Goal: Task Accomplishment & Management: Use online tool/utility

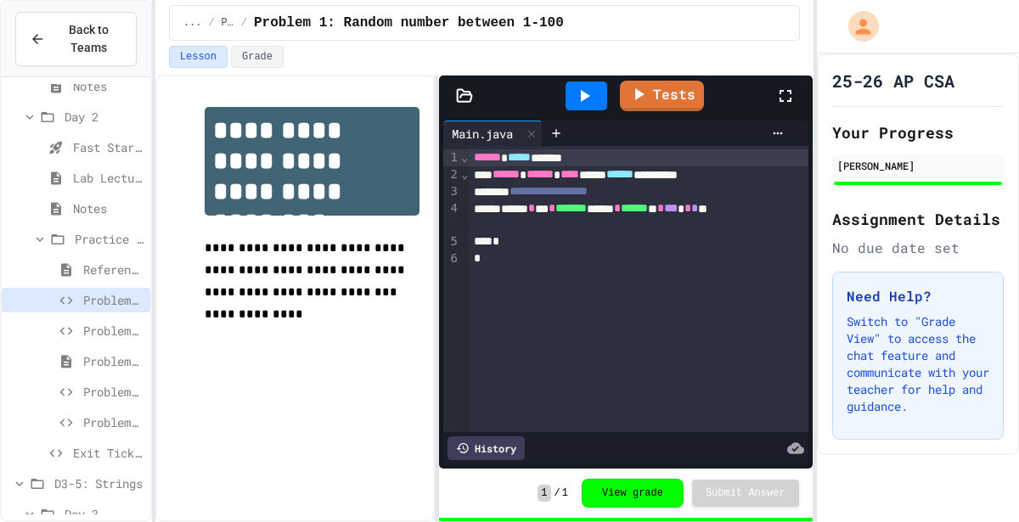
scroll to position [2187, 0]
click at [115, 360] on span "Problem 3: Running programs" at bounding box center [113, 361] width 60 height 18
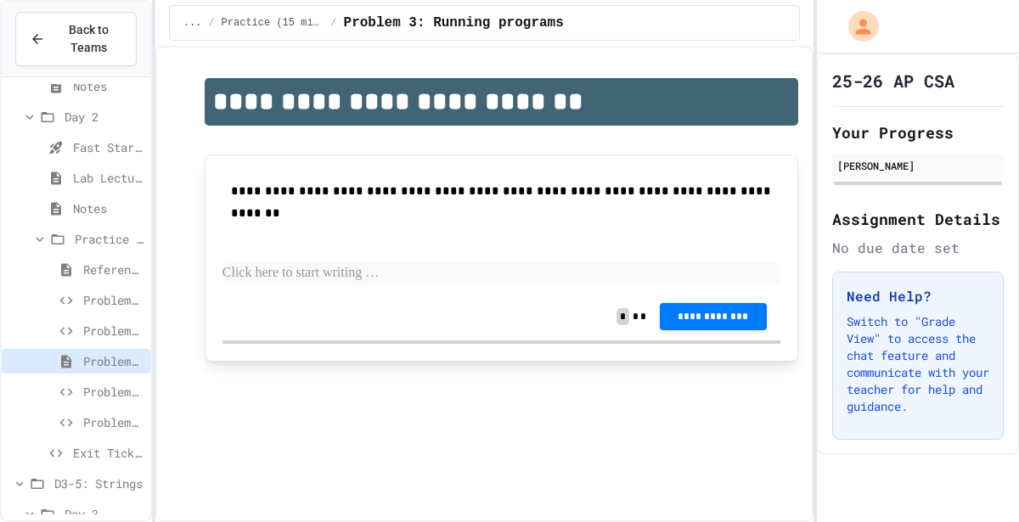
click at [109, 380] on div "Problem 4" at bounding box center [76, 391] width 149 height 25
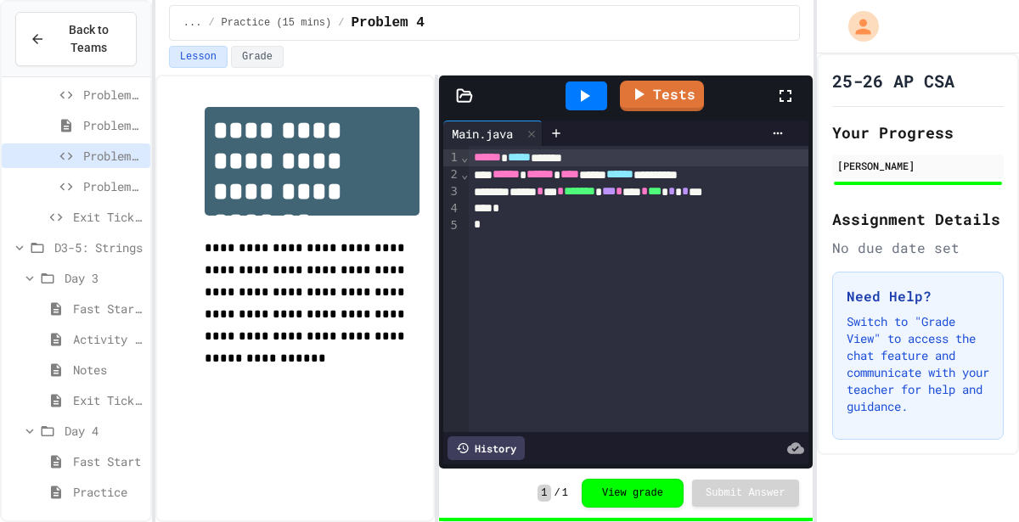
scroll to position [2455, 0]
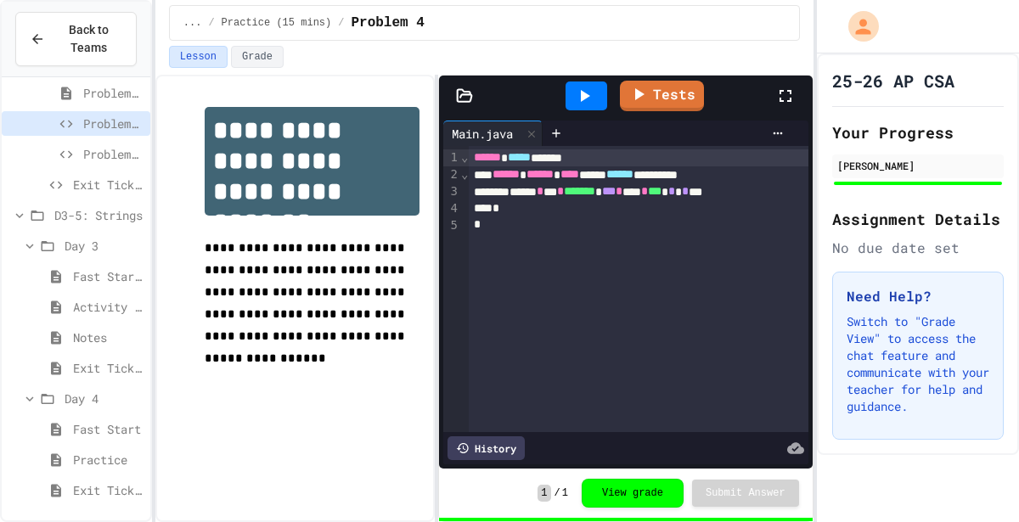
click at [65, 228] on div "D3-5: Strings" at bounding box center [76, 218] width 149 height 31
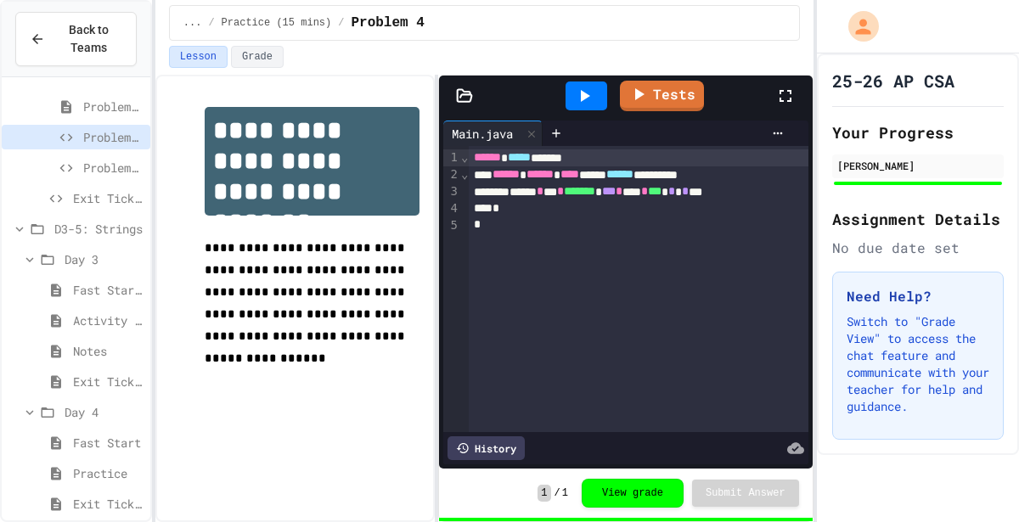
click at [60, 227] on span "D3-5: Strings" at bounding box center [98, 229] width 89 height 18
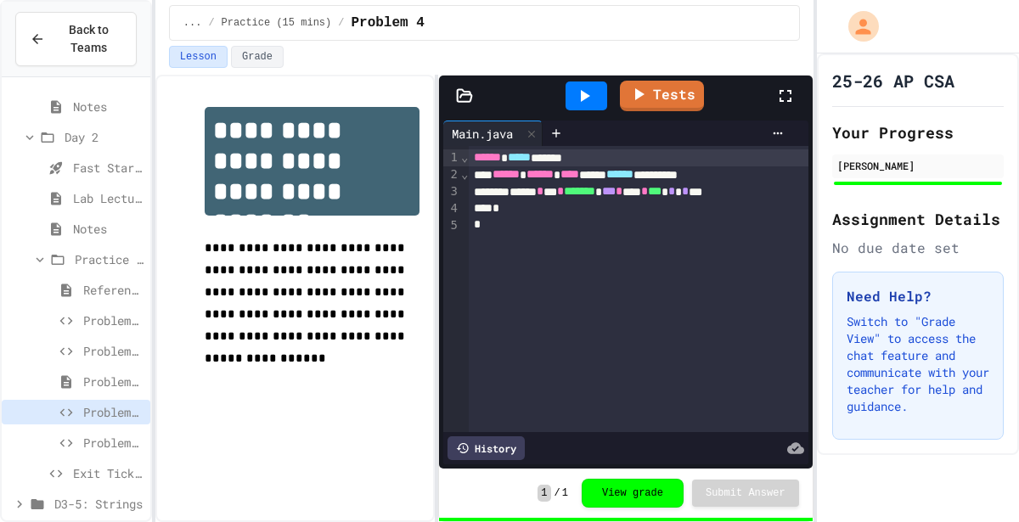
scroll to position [2180, 0]
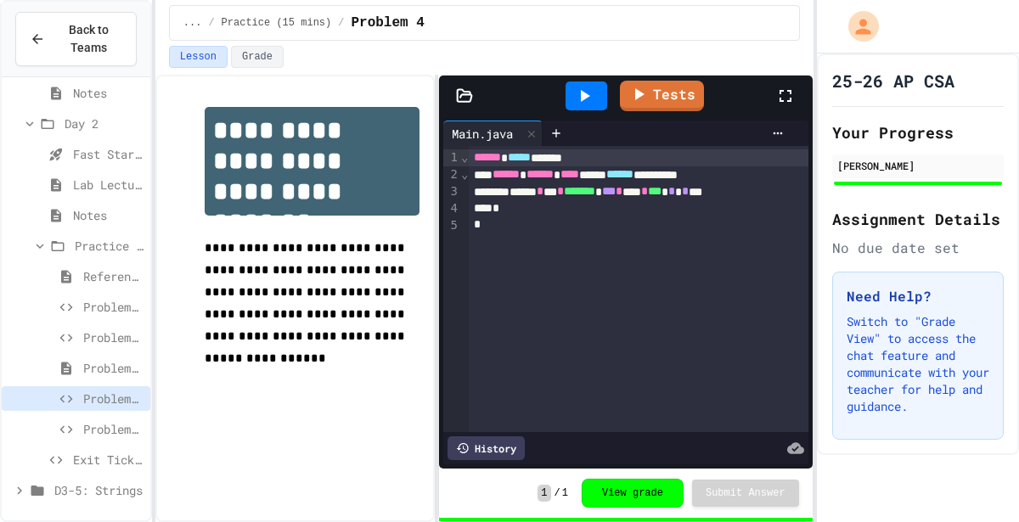
click at [91, 465] on span "Exit Ticket" at bounding box center [108, 460] width 70 height 18
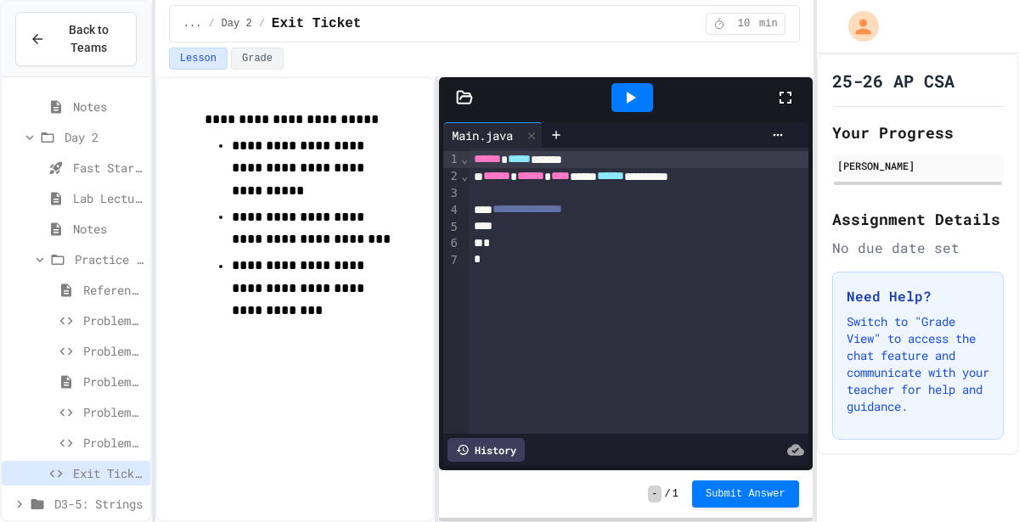
scroll to position [2180, 0]
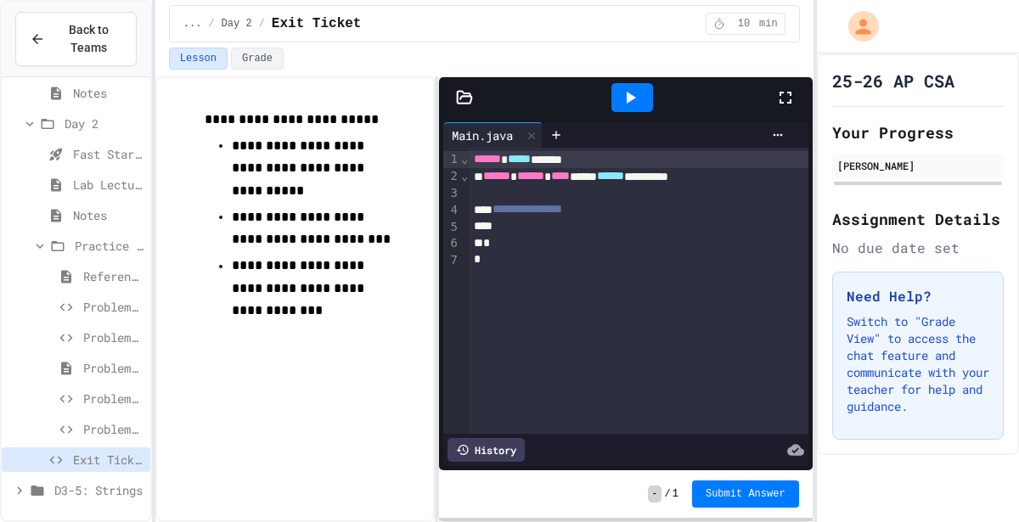
click at [78, 500] on div "D3-5: Strings" at bounding box center [76, 490] width 149 height 25
click at [81, 494] on span "D3-5: Strings" at bounding box center [98, 490] width 89 height 18
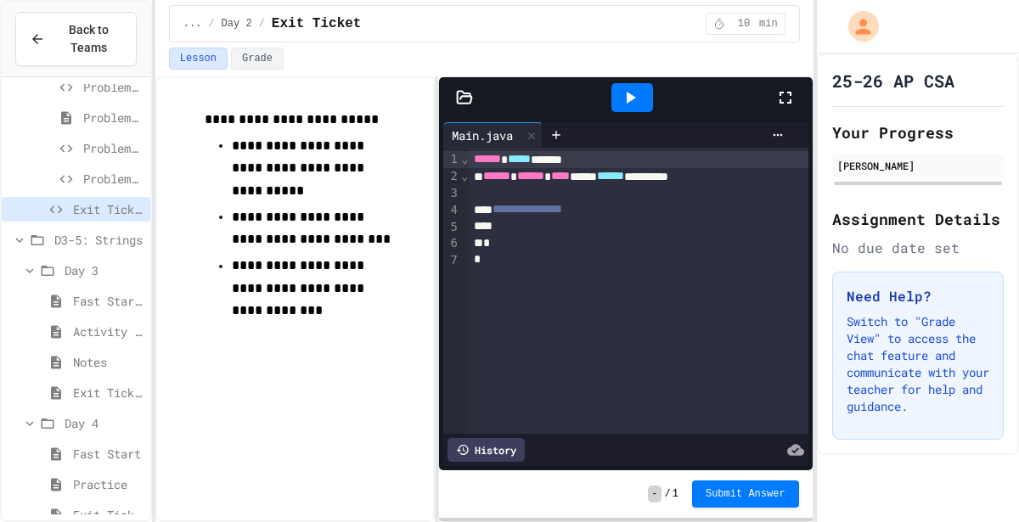
scroll to position [2455, 0]
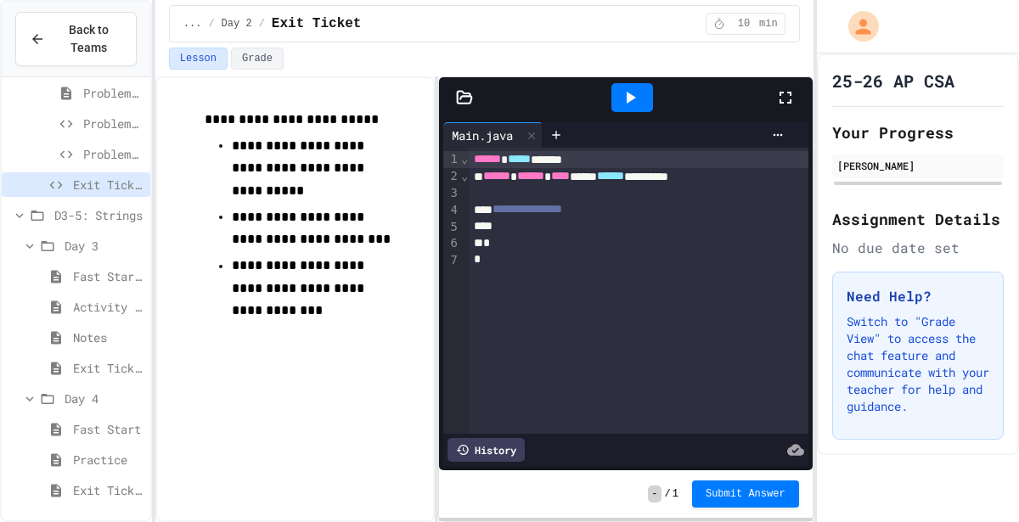
click at [122, 435] on span "Fast Start" at bounding box center [108, 429] width 70 height 18
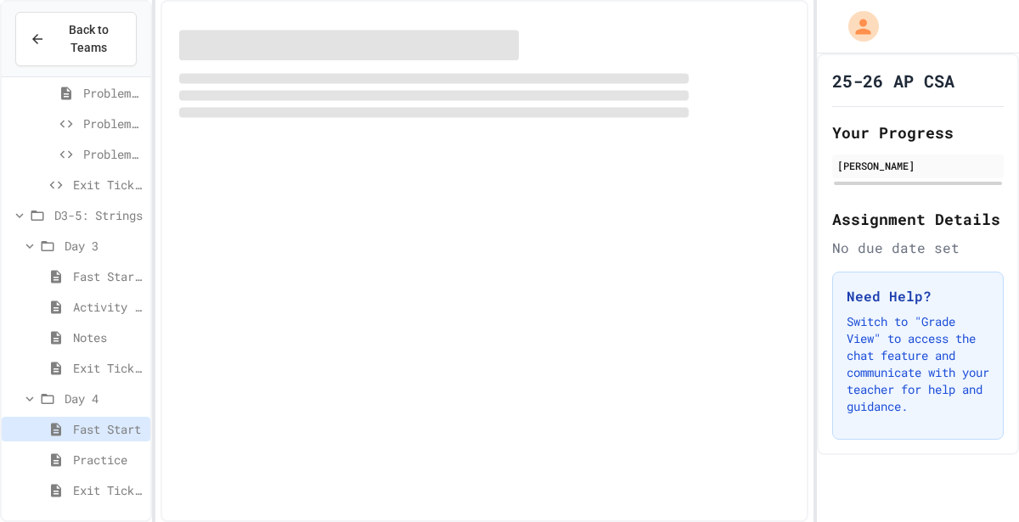
scroll to position [2441, 0]
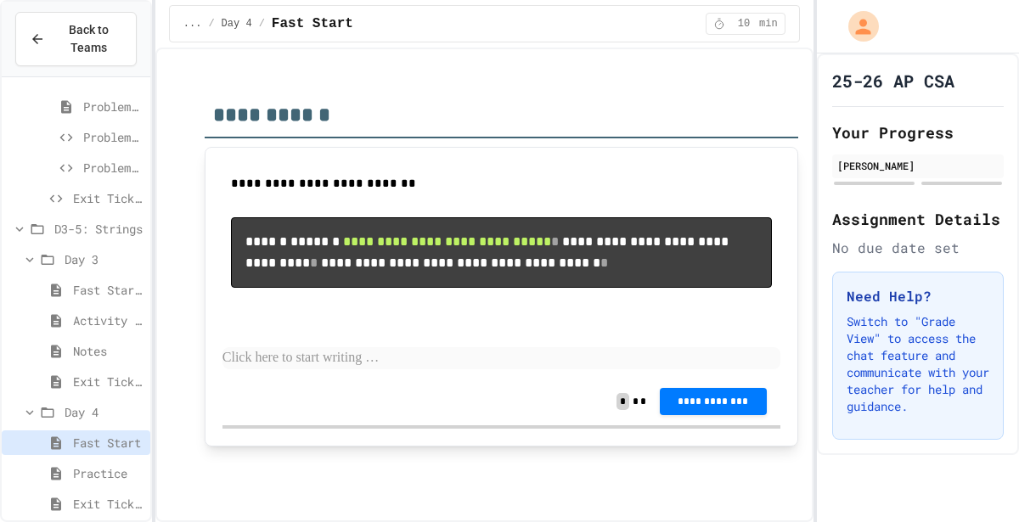
click at [70, 290] on div "Fast Start - Teacher Only" at bounding box center [76, 290] width 149 height 25
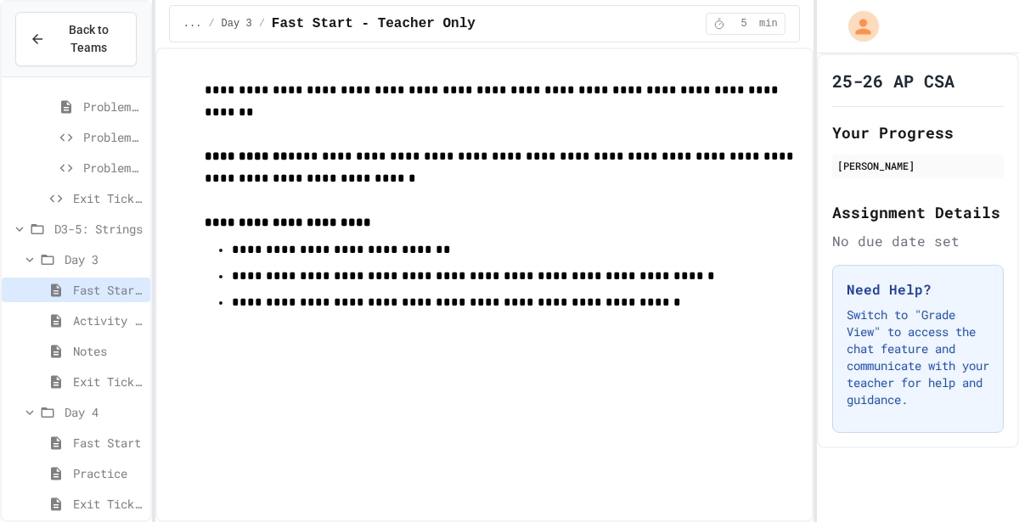
click at [79, 317] on span "Activity - Teacher Only" at bounding box center [108, 321] width 70 height 18
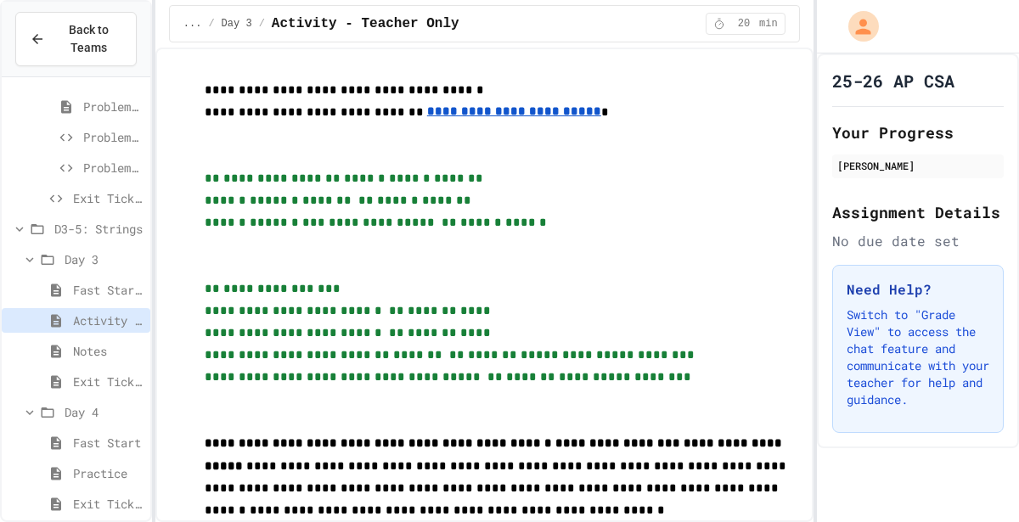
click at [110, 354] on span "Notes" at bounding box center [108, 351] width 70 height 18
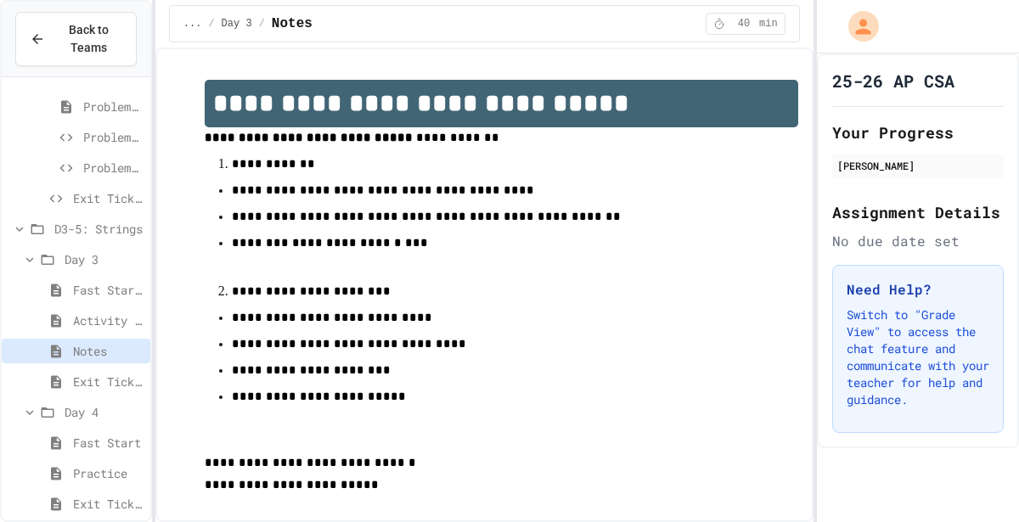
click at [117, 374] on span "Exit Ticket" at bounding box center [108, 382] width 70 height 18
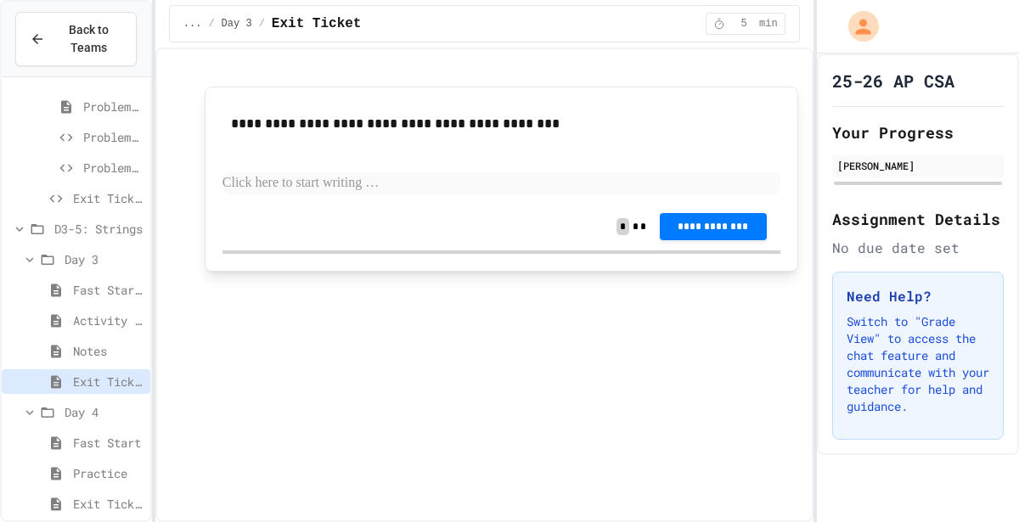
click at [97, 478] on span "Practice" at bounding box center [108, 473] width 70 height 18
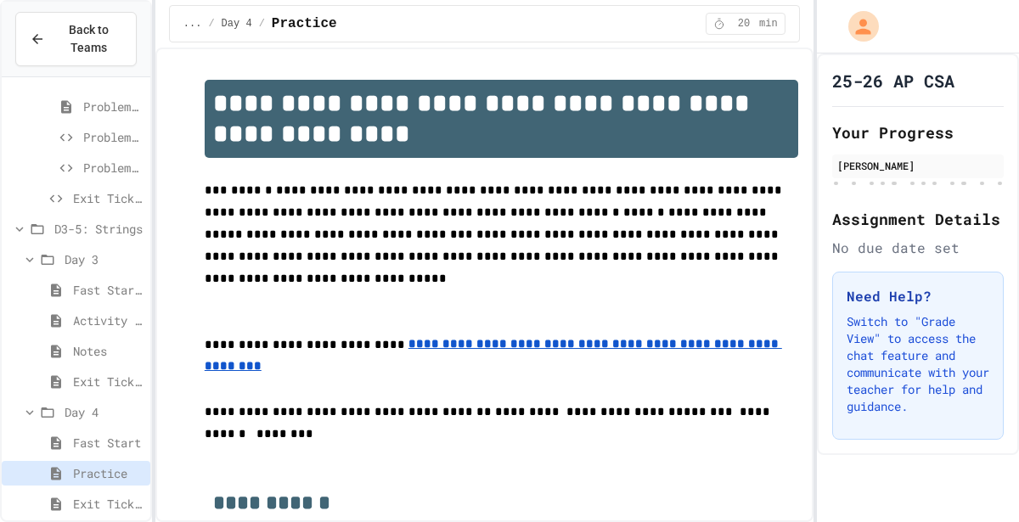
scroll to position [2455, 0]
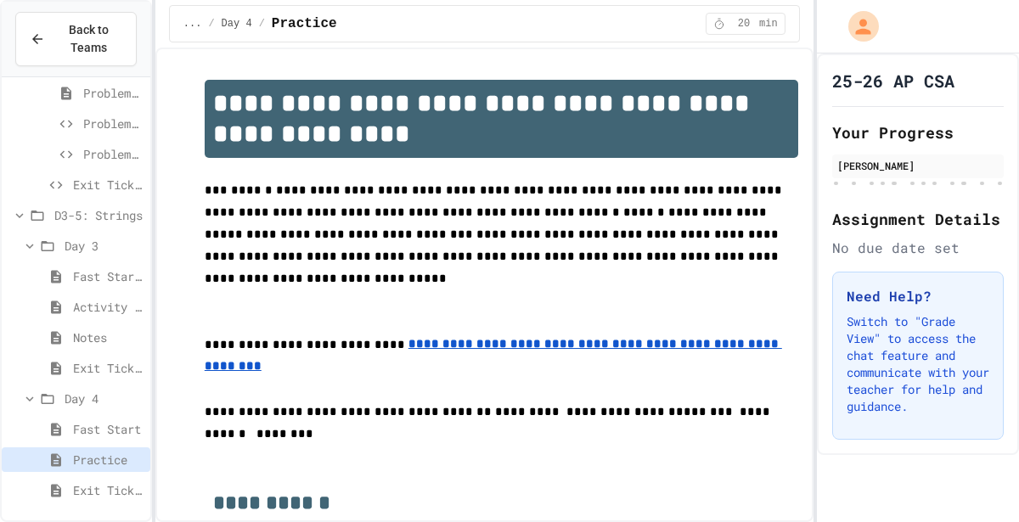
click at [69, 429] on div "Fast Start" at bounding box center [76, 429] width 149 height 25
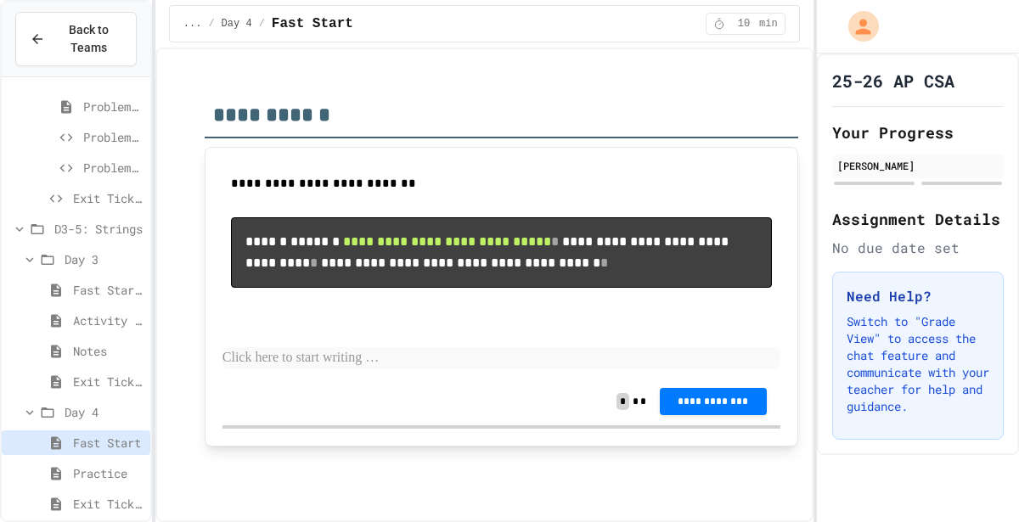
scroll to position [2455, 0]
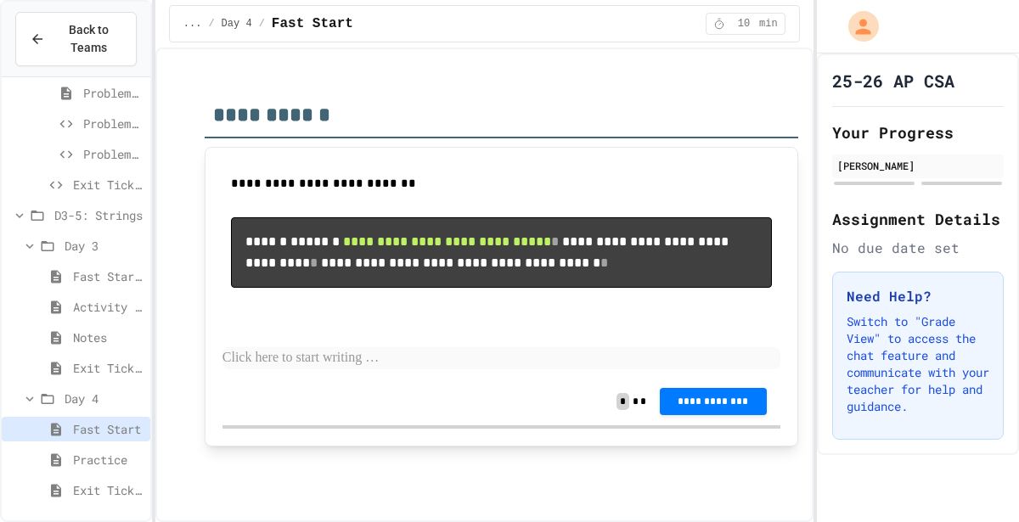
click at [88, 467] on div "Practice" at bounding box center [76, 459] width 149 height 25
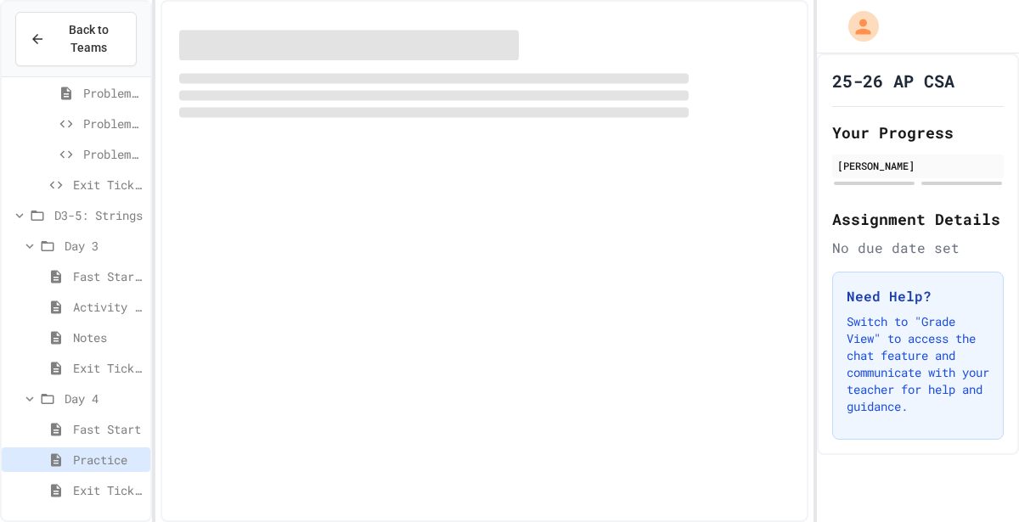
scroll to position [2441, 0]
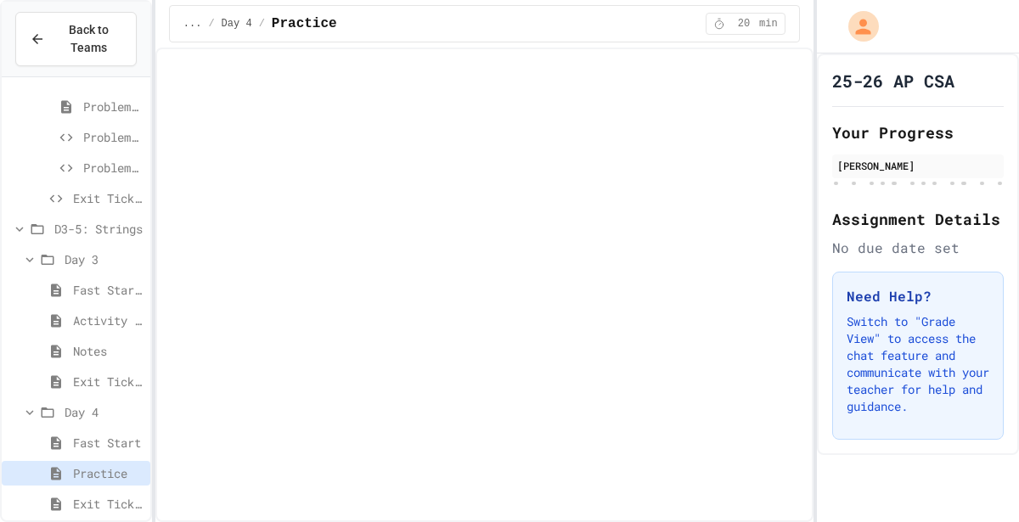
click at [117, 512] on div "Exit Ticket" at bounding box center [76, 504] width 149 height 25
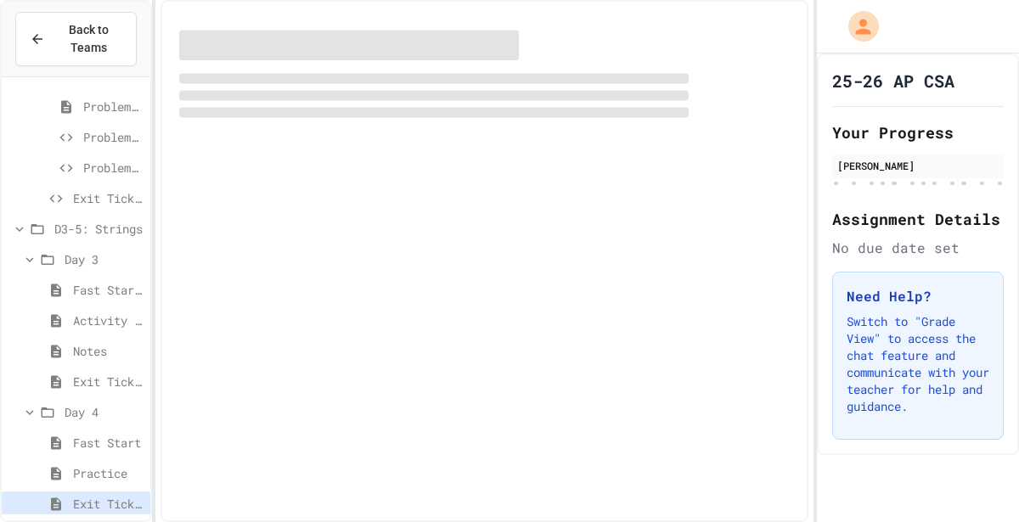
click at [104, 508] on span "Exit Ticket" at bounding box center [108, 504] width 70 height 18
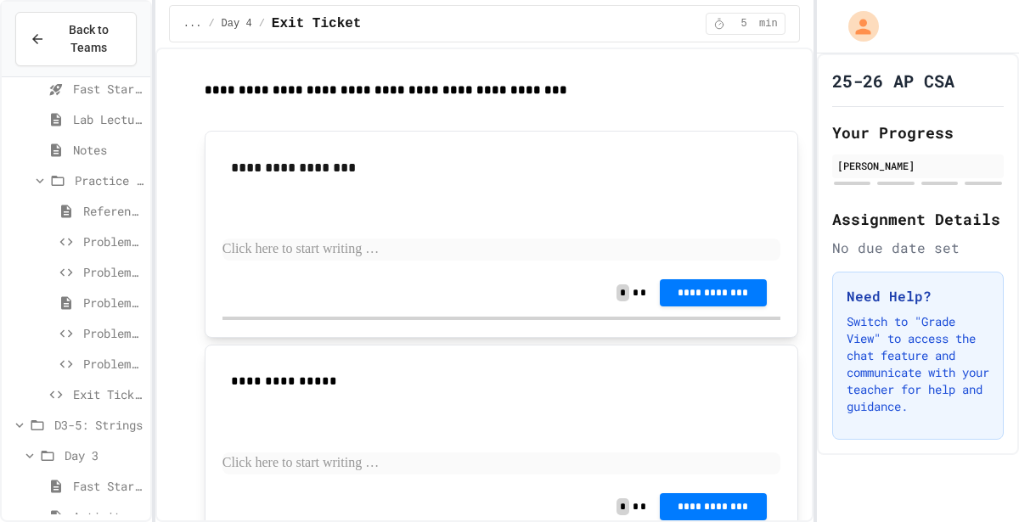
scroll to position [2241, 0]
click at [95, 401] on span "Exit Ticket" at bounding box center [108, 399] width 70 height 18
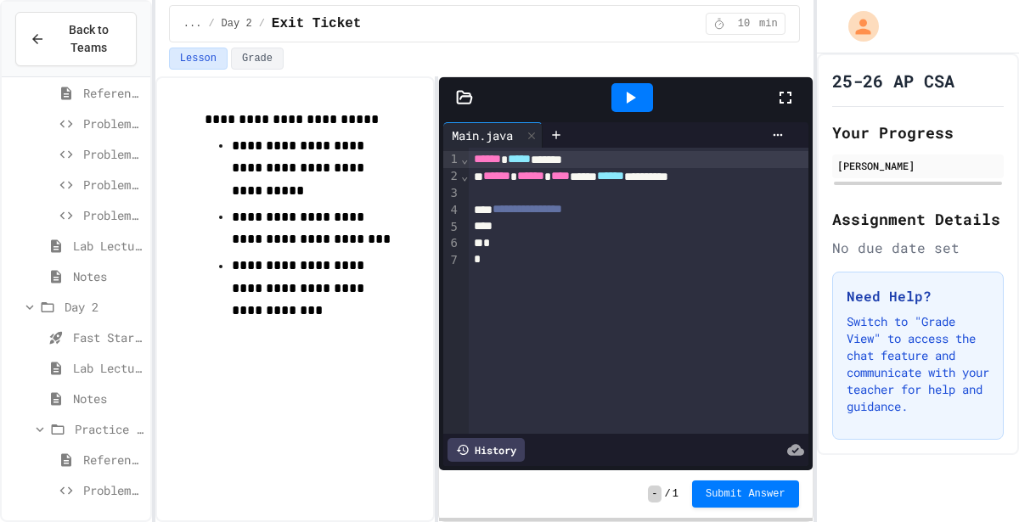
scroll to position [1997, 0]
click at [110, 364] on span "Lab Lecture" at bounding box center [108, 367] width 70 height 18
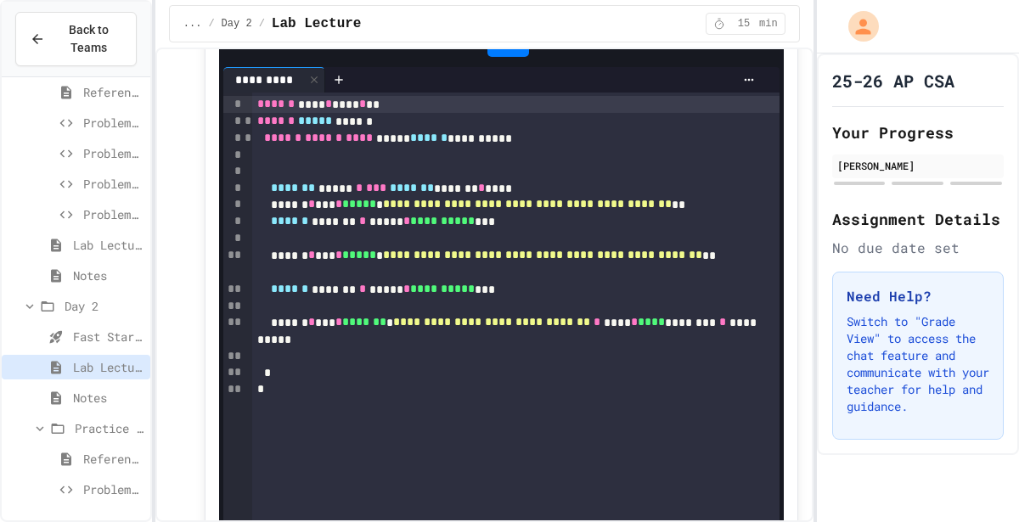
scroll to position [361, 0]
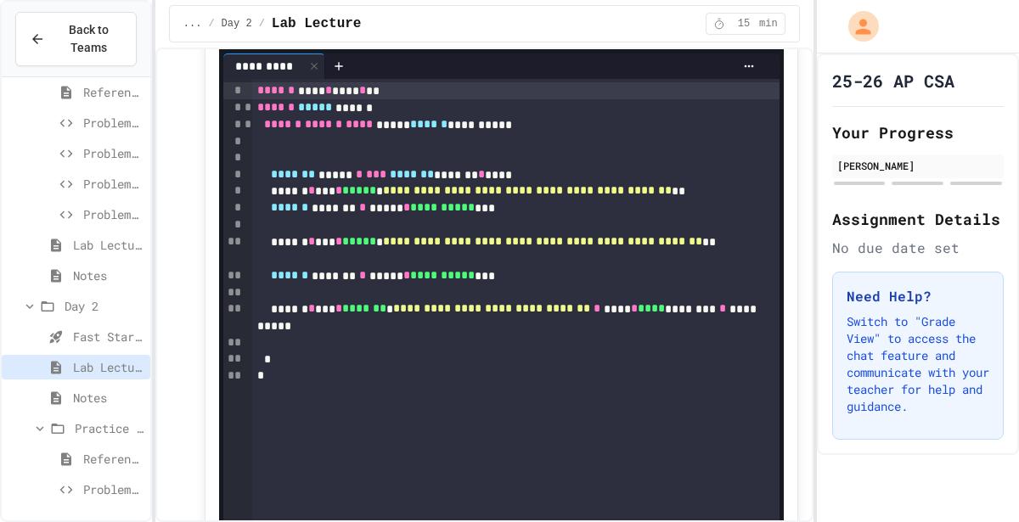
click at [658, 28] on div "... / Day 2 / Lab Lecture 15 min" at bounding box center [484, 23] width 631 height 37
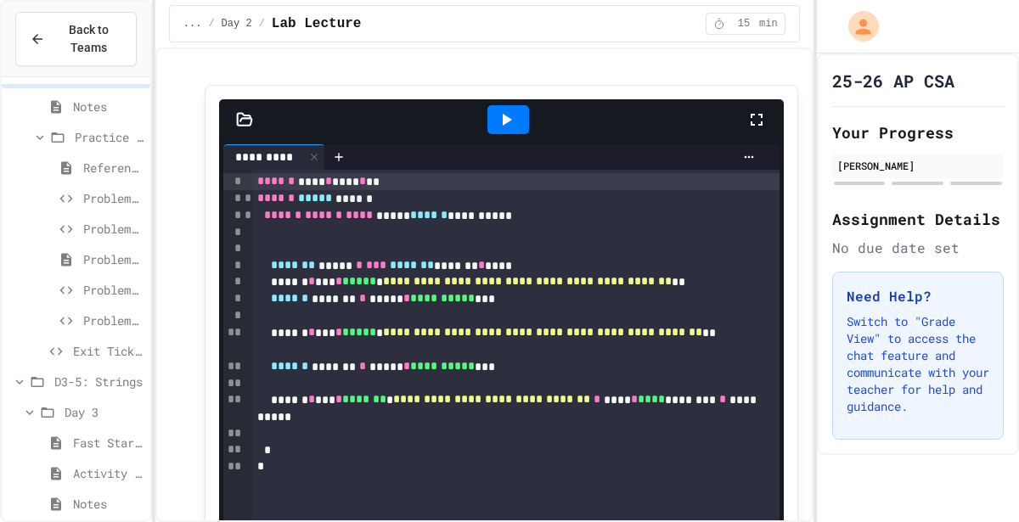
scroll to position [2291, 0]
click at [86, 306] on div "Problem 5" at bounding box center [76, 318] width 149 height 25
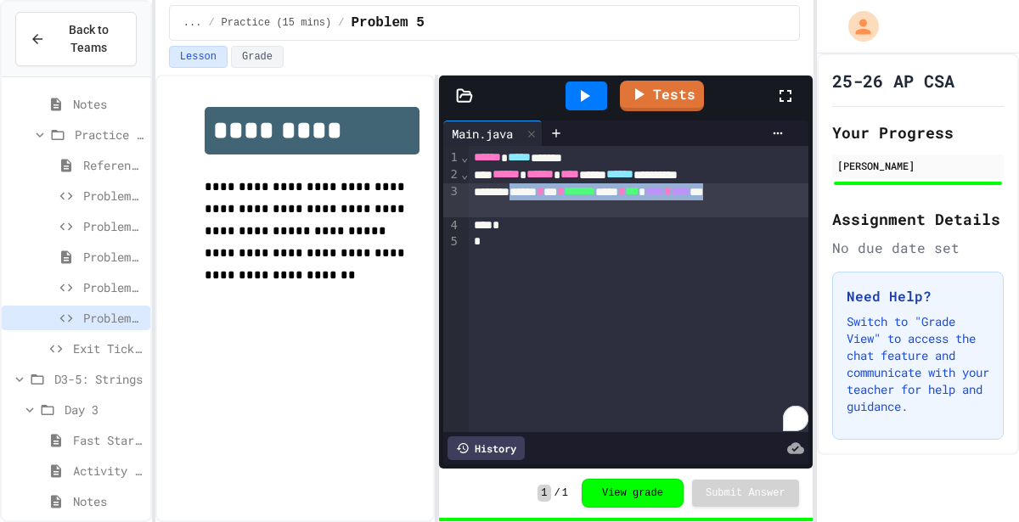
drag, startPoint x: 553, startPoint y: 212, endPoint x: 535, endPoint y: 196, distance: 24.7
click at [535, 196] on div "****** * *** * ******* ***** * *** * **** * **** ***" at bounding box center [639, 200] width 340 height 34
copy div "* *** * ******* ***** * *** * **** * **** ***"
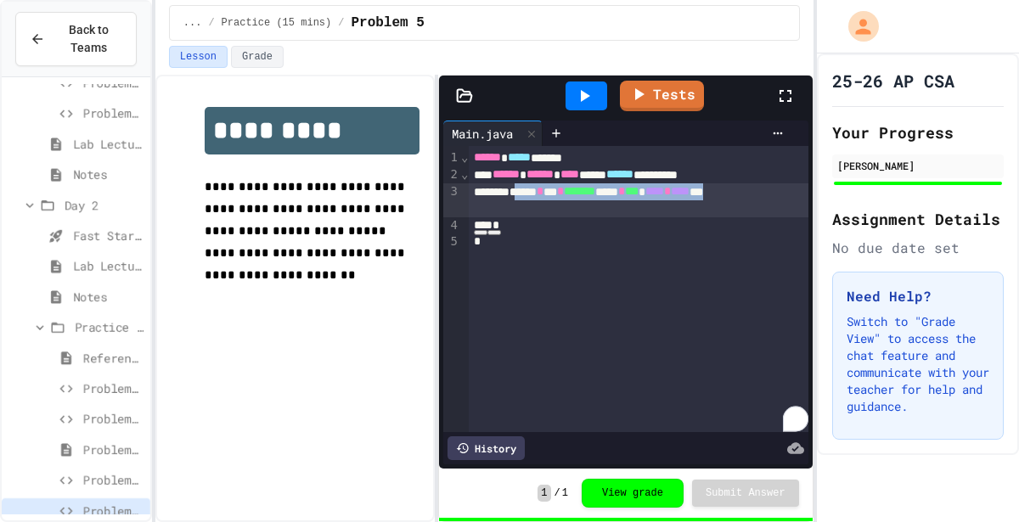
scroll to position [2455, 0]
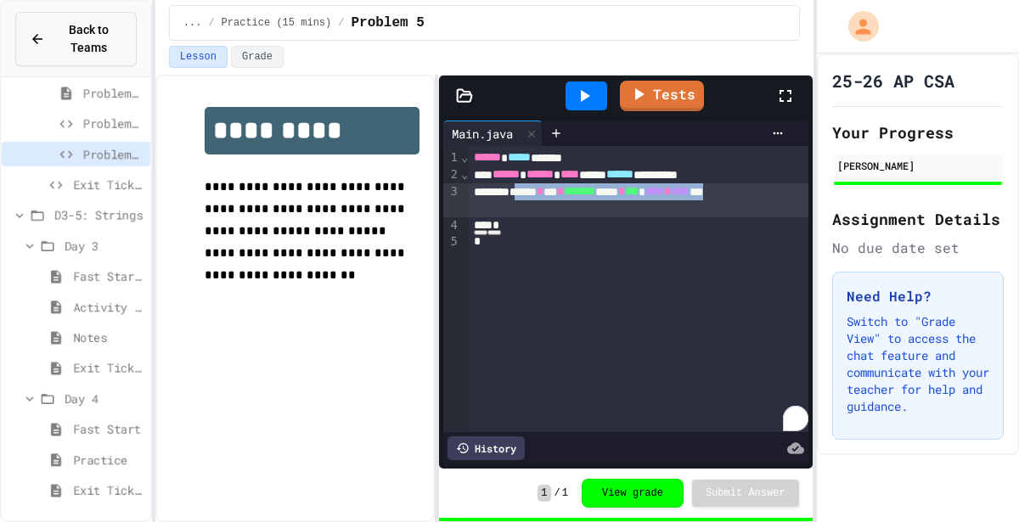
click at [94, 44] on span "Back to Teams" at bounding box center [88, 39] width 67 height 36
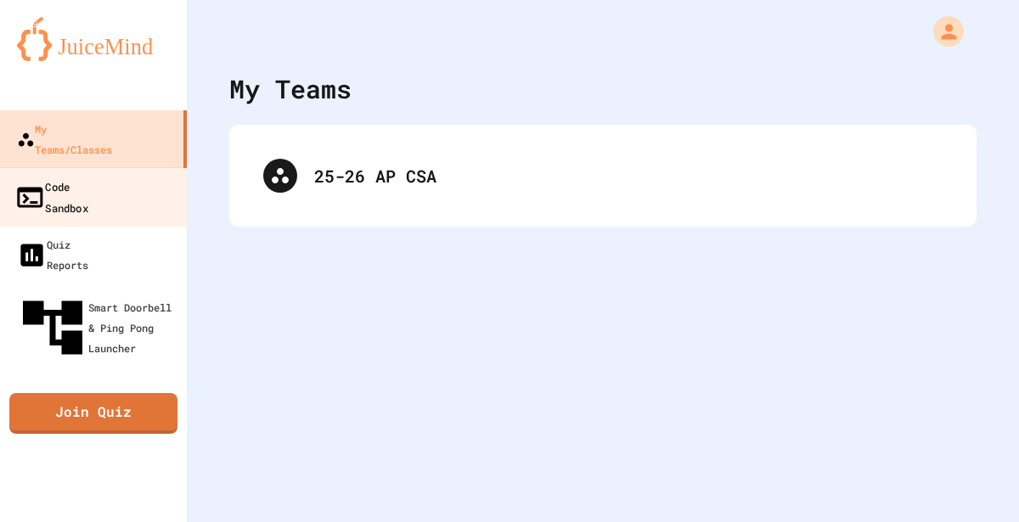
click at [70, 181] on link "Code Sandbox" at bounding box center [93, 196] width 193 height 59
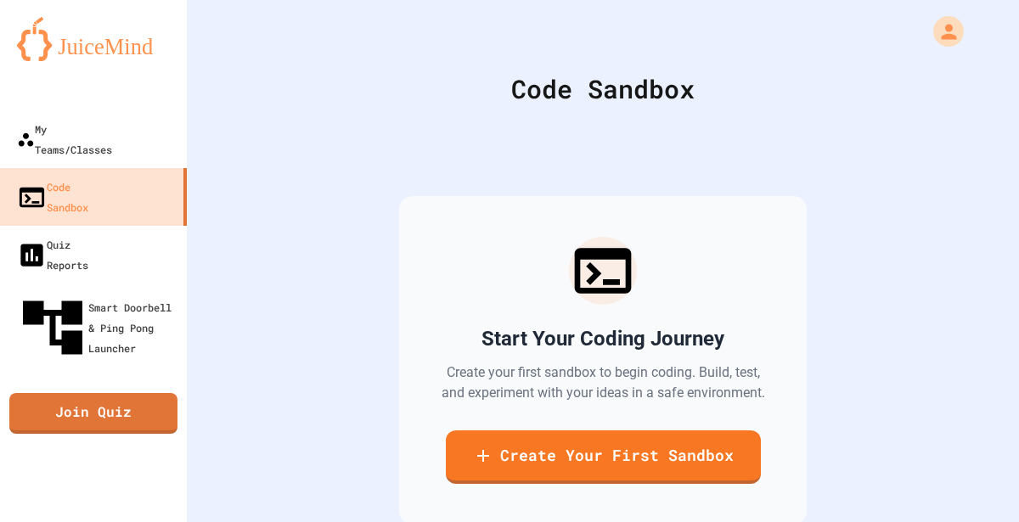
scroll to position [97, 0]
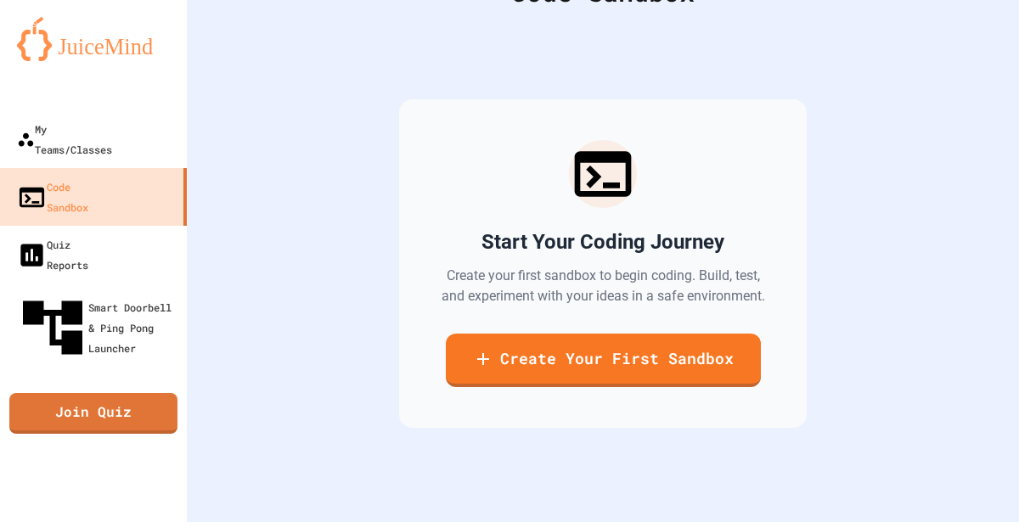
drag, startPoint x: 484, startPoint y: 316, endPoint x: 520, endPoint y: 249, distance: 76.0
click at [373, 348] on div "Start Your Coding Journey Create your first sandbox to begin coding. Build, tes…" at bounding box center [602, 263] width 747 height 464
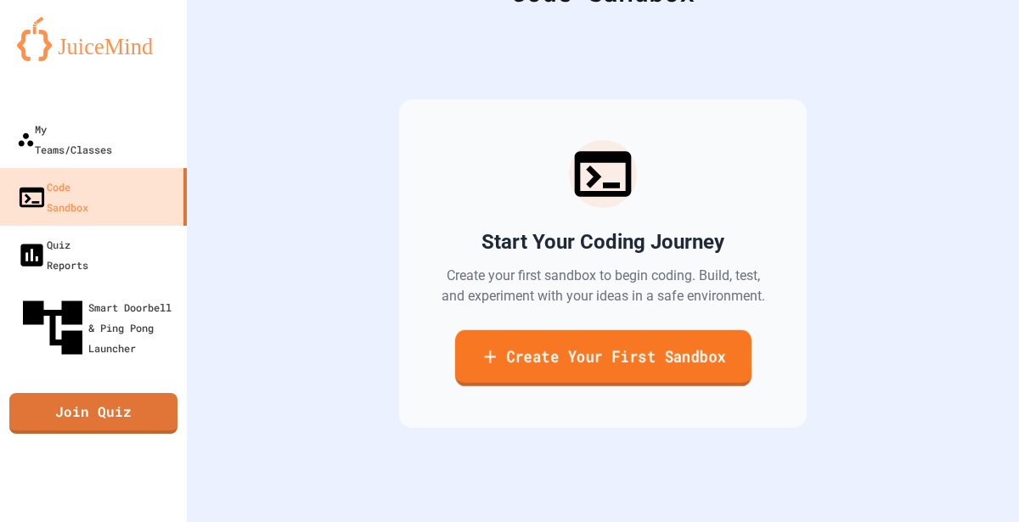
click at [497, 362] on link "Create Your First Sandbox" at bounding box center [602, 358] width 296 height 56
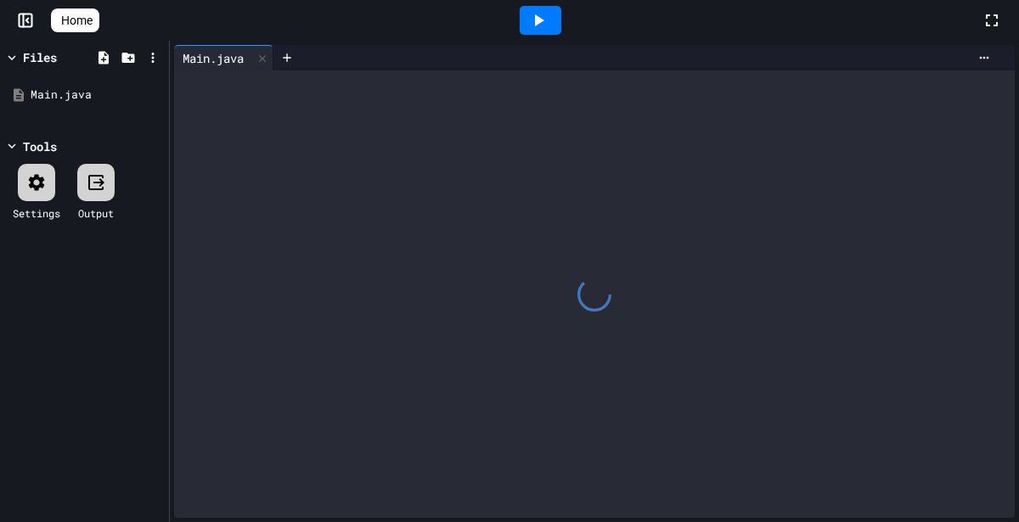
click at [513, 175] on div at bounding box center [594, 293] width 840 height 447
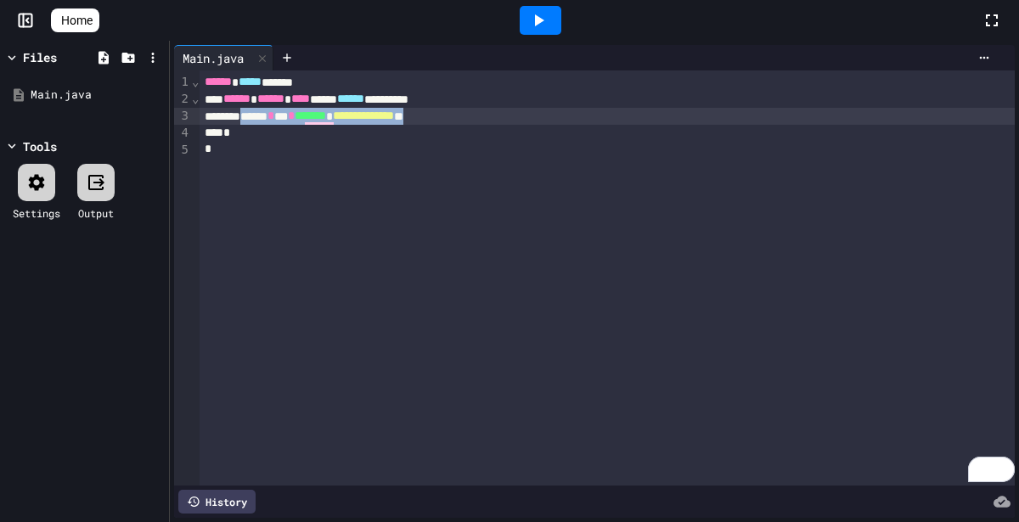
drag, startPoint x: 530, startPoint y: 116, endPoint x: 264, endPoint y: 114, distance: 265.7
click at [264, 114] on div "**********" at bounding box center [606, 116] width 815 height 17
click at [265, 112] on div "***** * *** * ******* ***** * *** * **** * **** ***" at bounding box center [606, 116] width 815 height 17
drag, startPoint x: 375, startPoint y: 134, endPoint x: 526, endPoint y: 118, distance: 152.0
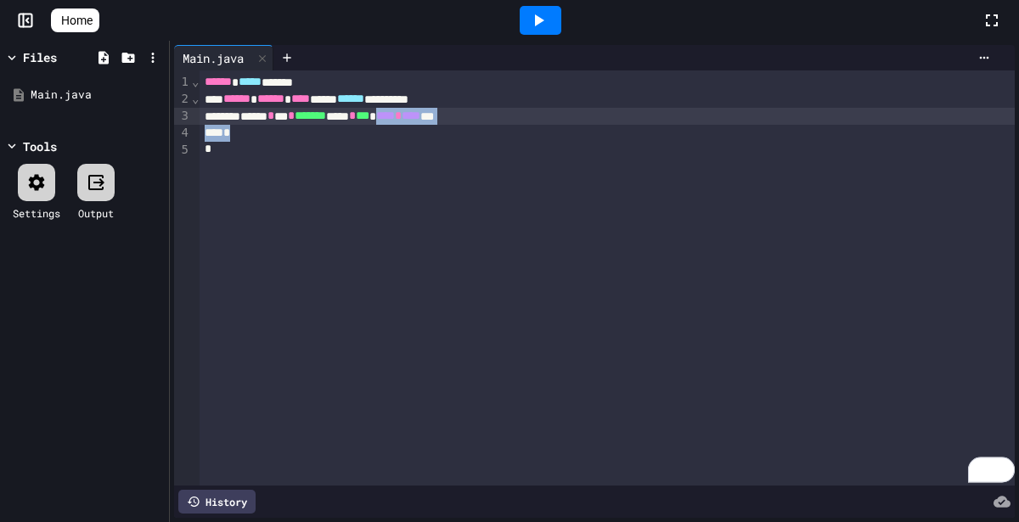
click at [526, 118] on div "**********" at bounding box center [606, 277] width 815 height 415
click at [395, 115] on span "****" at bounding box center [385, 116] width 19 height 12
click at [537, 24] on icon at bounding box center [538, 20] width 20 height 20
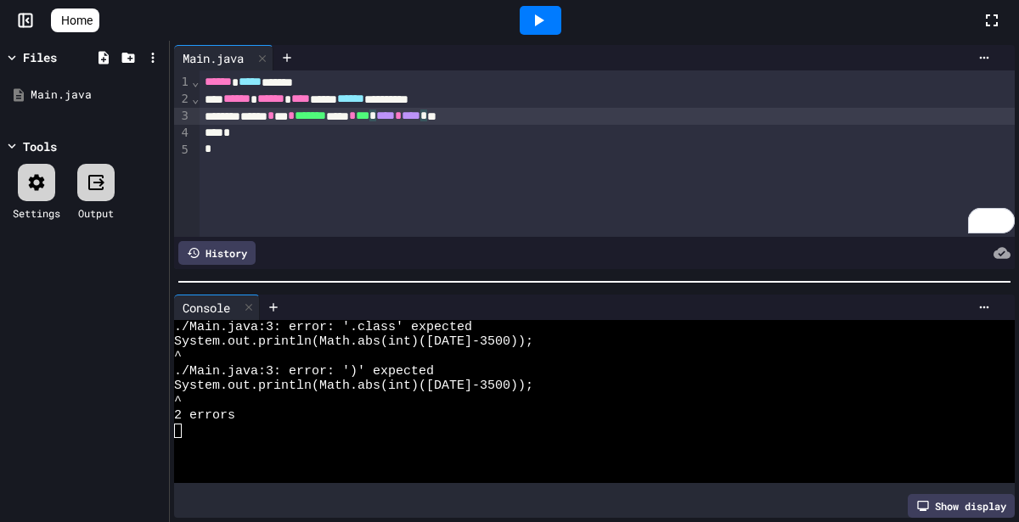
click at [421, 123] on div "****** * *** * ******* ***** * *** * **** * **** * **" at bounding box center [606, 116] width 815 height 17
click at [456, 124] on div "****** * *** * ******* ***** * *** * **** * **** ***" at bounding box center [606, 116] width 815 height 17
click at [398, 116] on div "****** * *** * ******* ***** * *** * **** * **** * **" at bounding box center [606, 116] width 815 height 17
click at [547, 14] on icon at bounding box center [538, 20] width 20 height 20
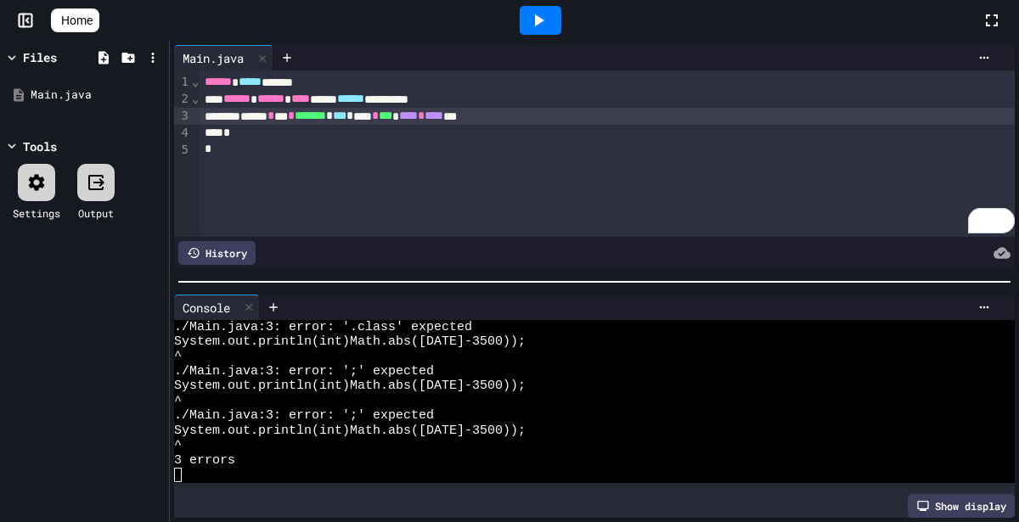
click at [353, 117] on span "*" at bounding box center [349, 116] width 7 height 12
click at [333, 119] on span "*" at bounding box center [329, 116] width 7 height 12
click at [544, 18] on icon at bounding box center [539, 20] width 9 height 12
click at [425, 114] on div "****** * *** * ******* * *** * * **** * *** * **** * **** ***" at bounding box center [606, 116] width 815 height 17
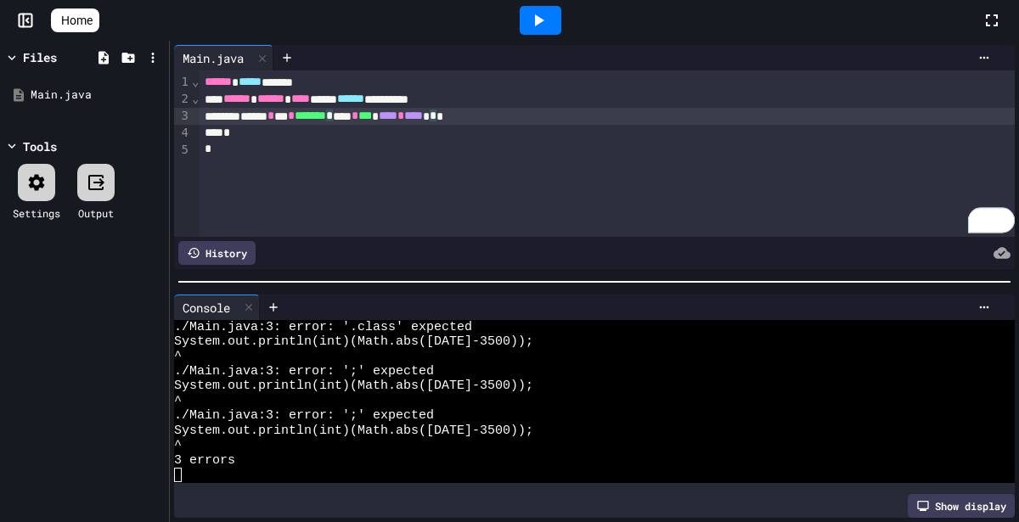
click at [397, 119] on span "****" at bounding box center [388, 116] width 19 height 12
click at [548, 30] on icon at bounding box center [538, 20] width 20 height 20
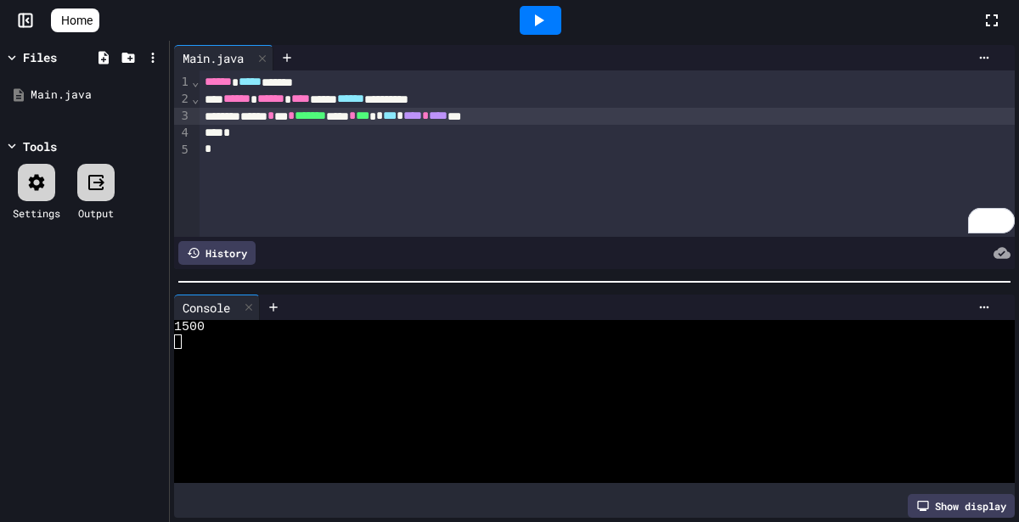
click at [403, 110] on span "*" at bounding box center [399, 116] width 7 height 12
click at [542, 31] on div at bounding box center [541, 20] width 42 height 29
click at [76, 17] on span "Home" at bounding box center [76, 20] width 31 height 17
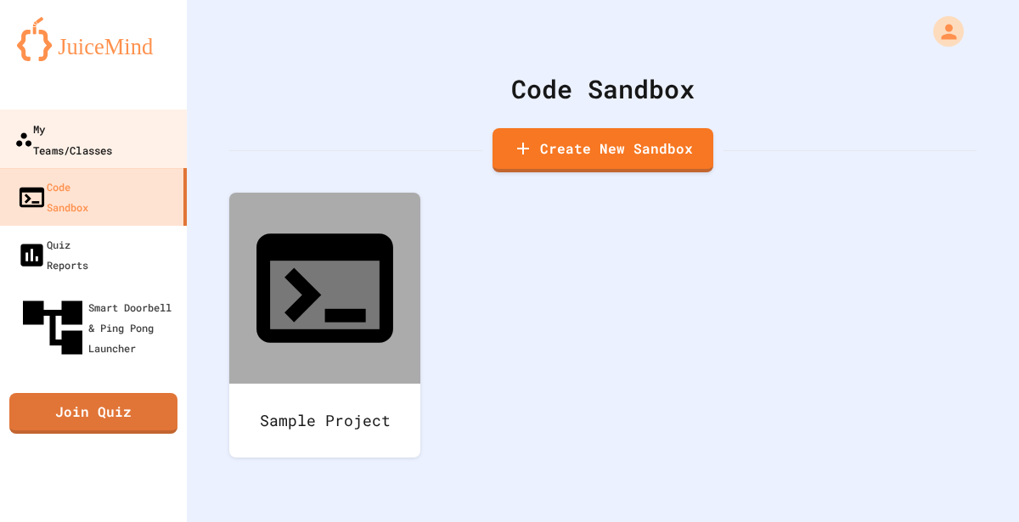
click at [126, 115] on link "My Teams/Classes" at bounding box center [93, 139] width 193 height 59
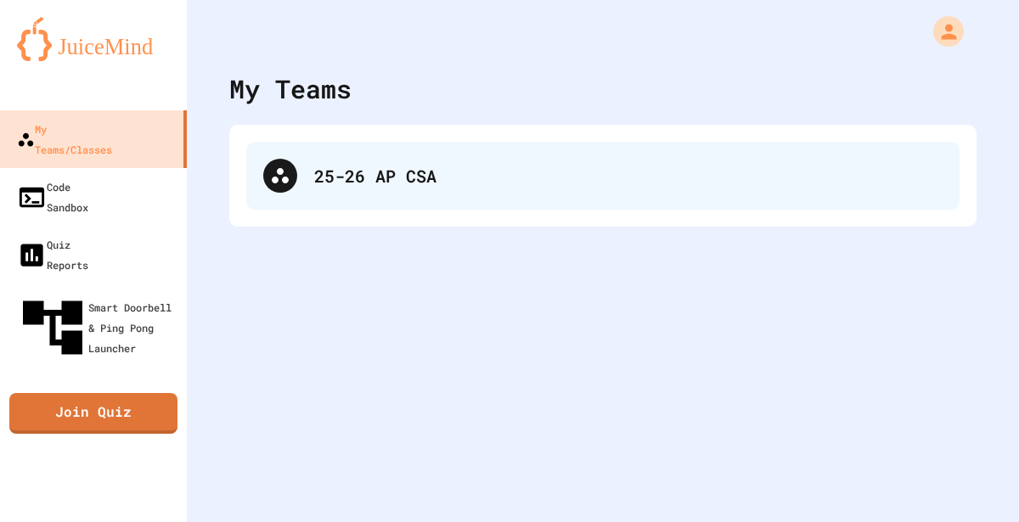
click at [475, 192] on div "25-26 AP CSA" at bounding box center [602, 176] width 713 height 68
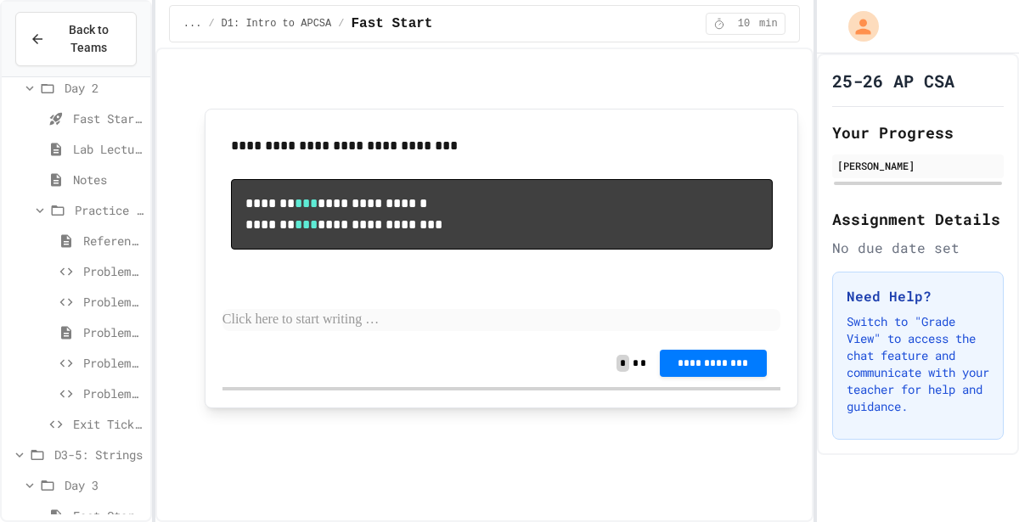
scroll to position [2227, 0]
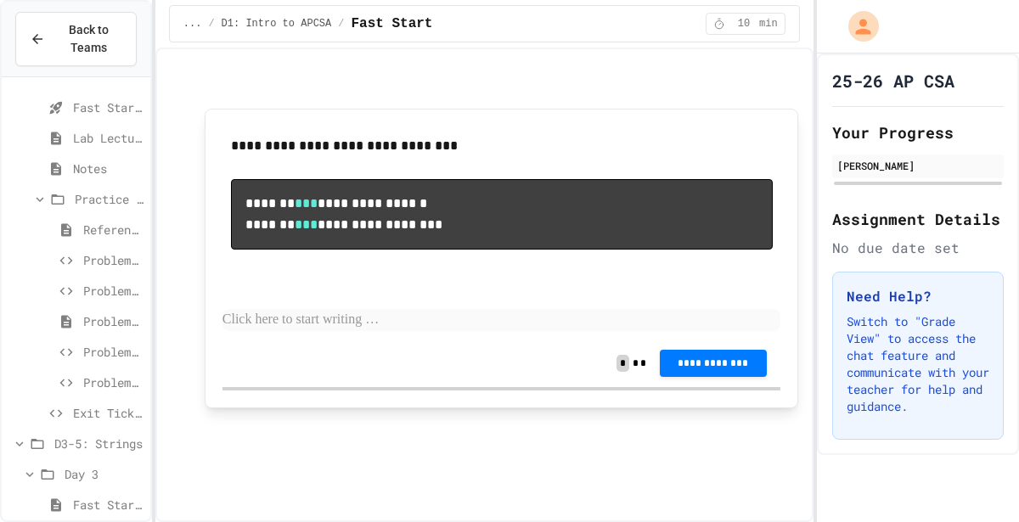
click at [95, 363] on div "Problem 4" at bounding box center [76, 355] width 149 height 31
click at [96, 376] on span "Problem 5" at bounding box center [113, 383] width 60 height 18
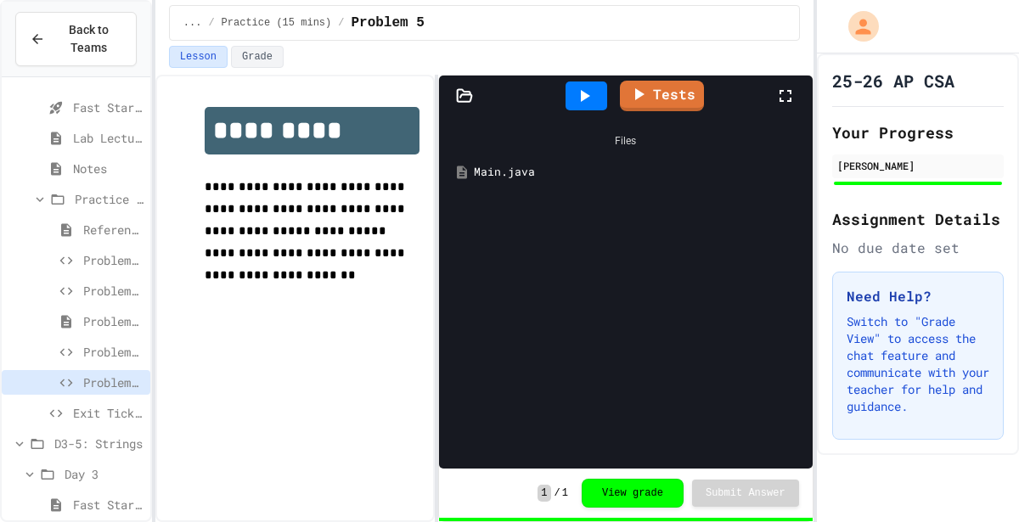
click at [497, 178] on div "Main.java" at bounding box center [638, 172] width 329 height 17
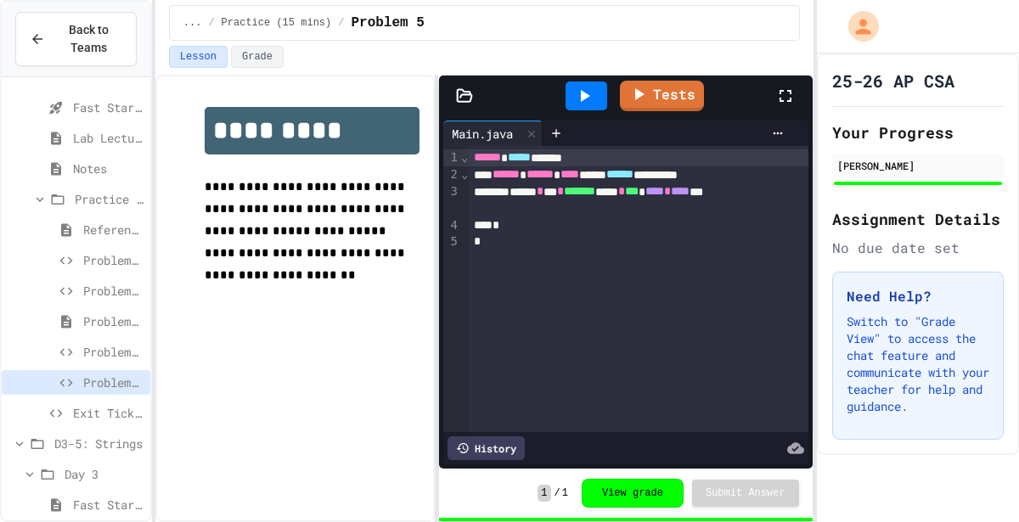
click at [120, 357] on span "Problem 4" at bounding box center [113, 352] width 60 height 18
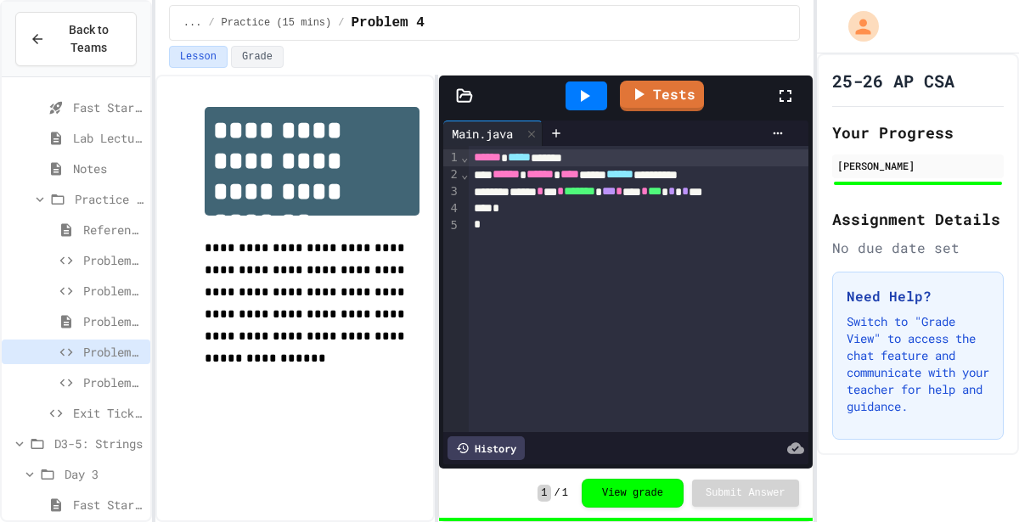
click at [61, 297] on div "Problem 2: Random integer between 25-75" at bounding box center [76, 290] width 149 height 25
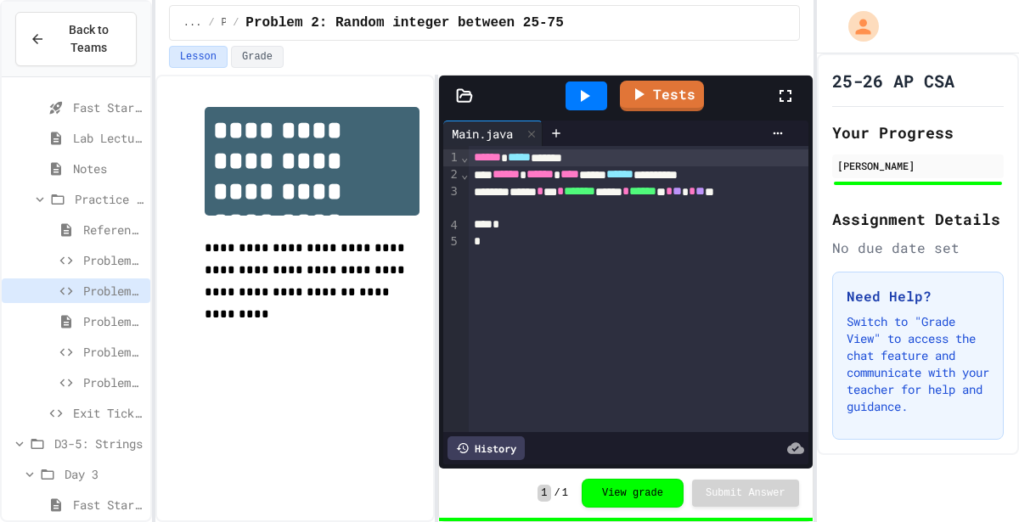
click at [62, 255] on icon at bounding box center [66, 260] width 20 height 15
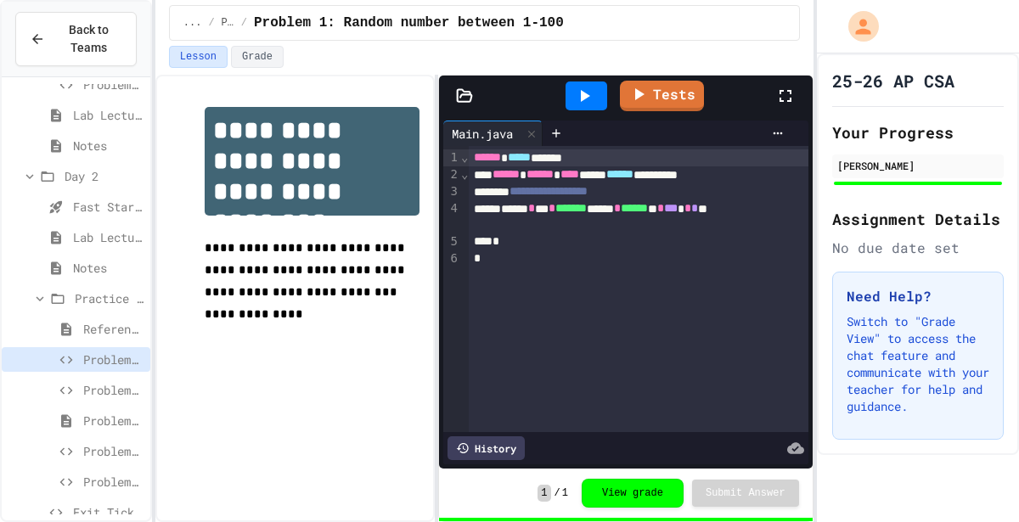
scroll to position [2183, 0]
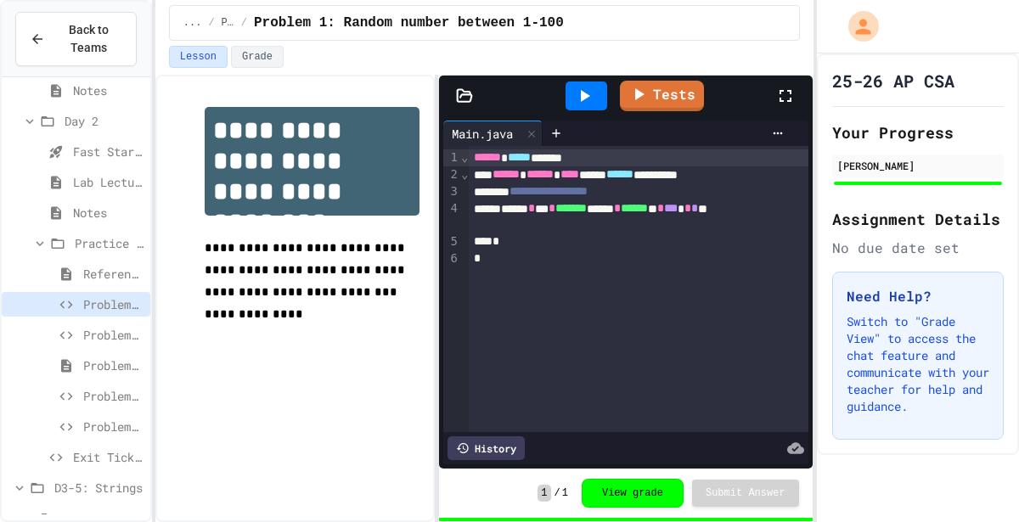
click at [70, 358] on icon at bounding box center [66, 365] width 20 height 15
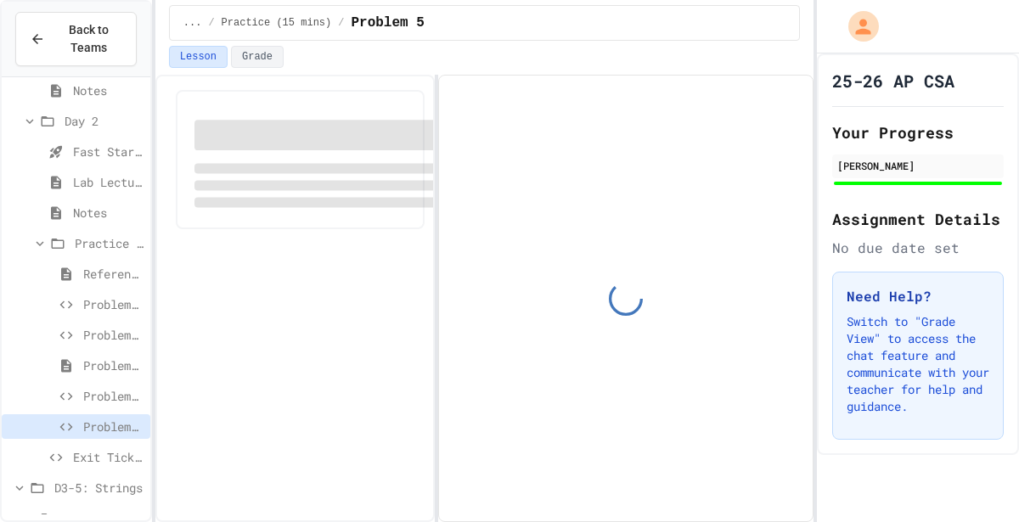
click at [103, 393] on span "Problem 4" at bounding box center [113, 396] width 60 height 18
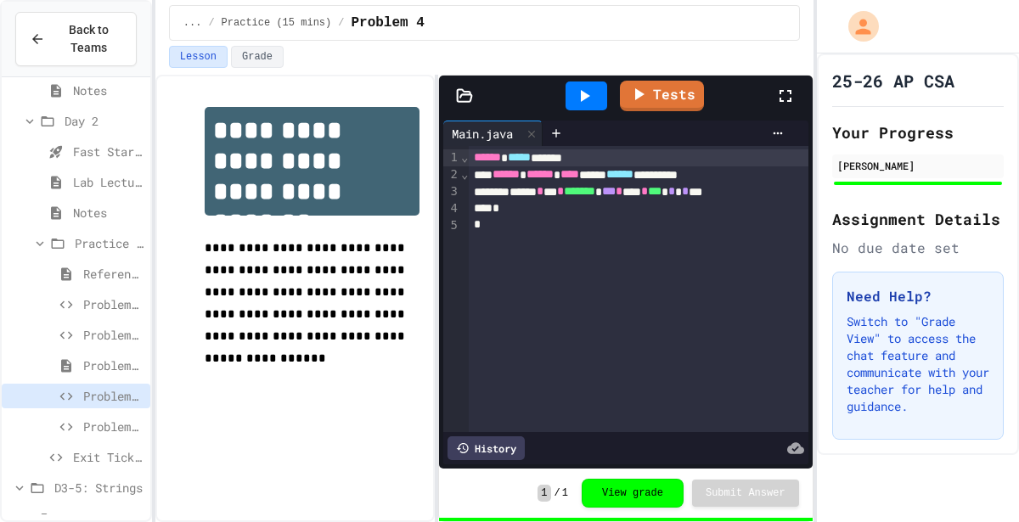
click at [814, 222] on div at bounding box center [814, 261] width 3 height 522
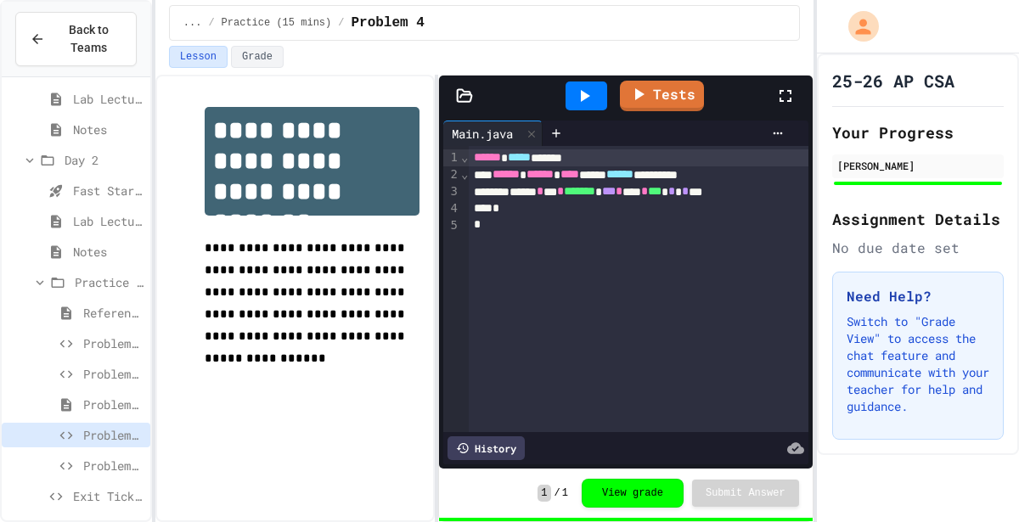
scroll to position [2143, 0]
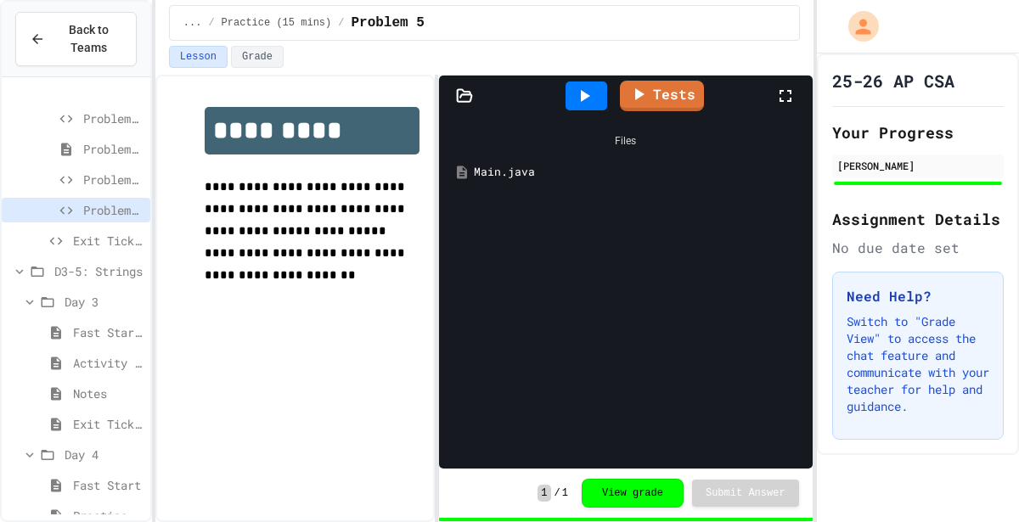
scroll to position [2455, 0]
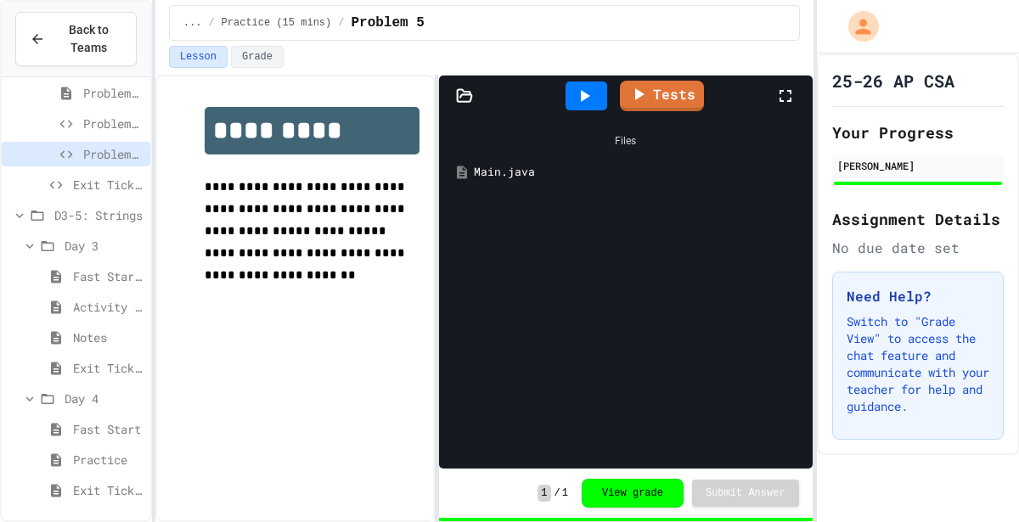
click at [501, 186] on div "Files Main.java" at bounding box center [626, 292] width 374 height 352
click at [508, 182] on div "Main.java" at bounding box center [625, 172] width 357 height 31
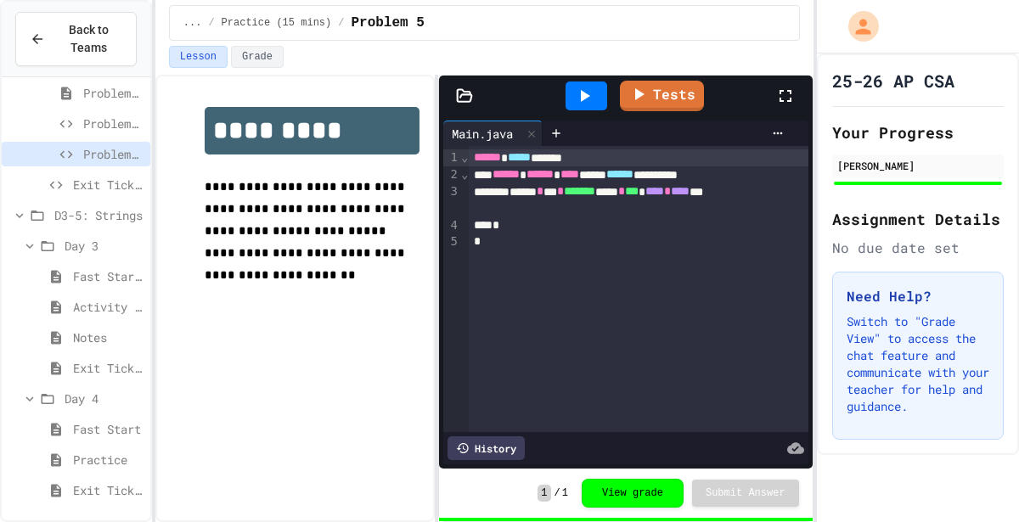
click at [597, 104] on div at bounding box center [586, 95] width 42 height 29
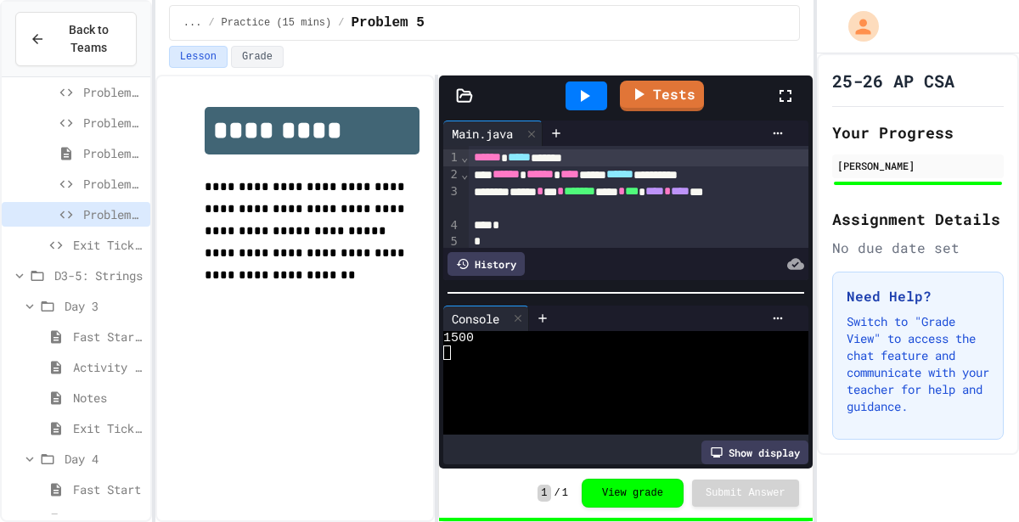
scroll to position [2343, 0]
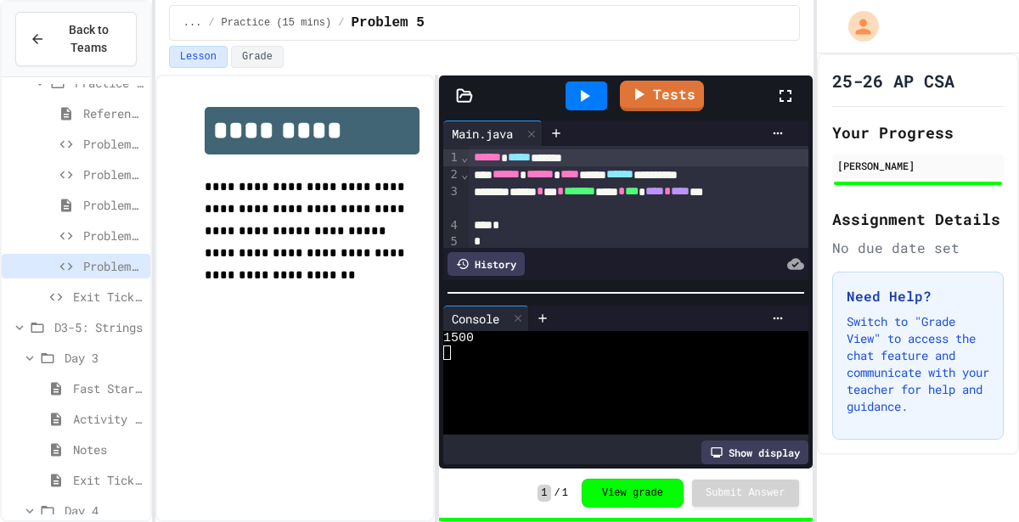
click at [117, 233] on span "Problem 4" at bounding box center [113, 236] width 60 height 18
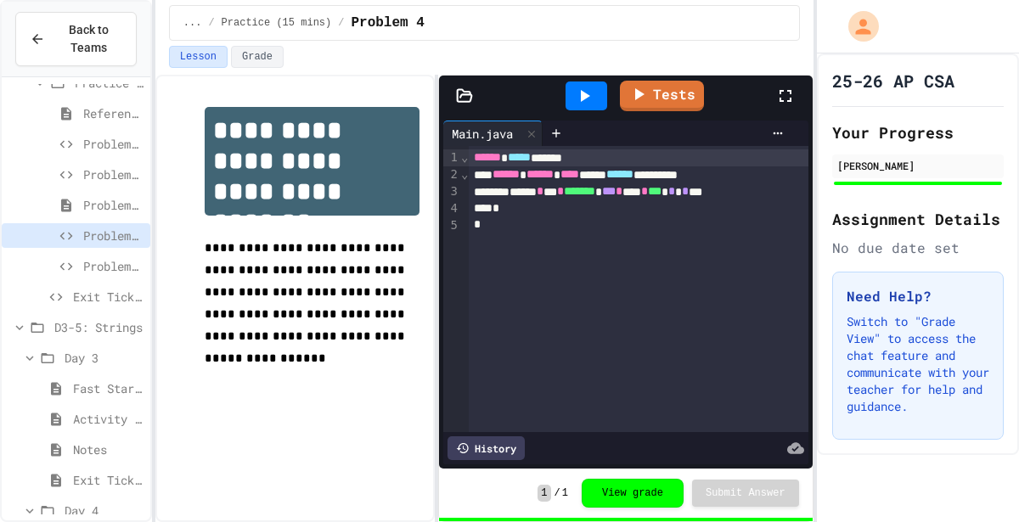
click at [568, 112] on div at bounding box center [586, 96] width 59 height 46
click at [579, 106] on div at bounding box center [586, 95] width 42 height 29
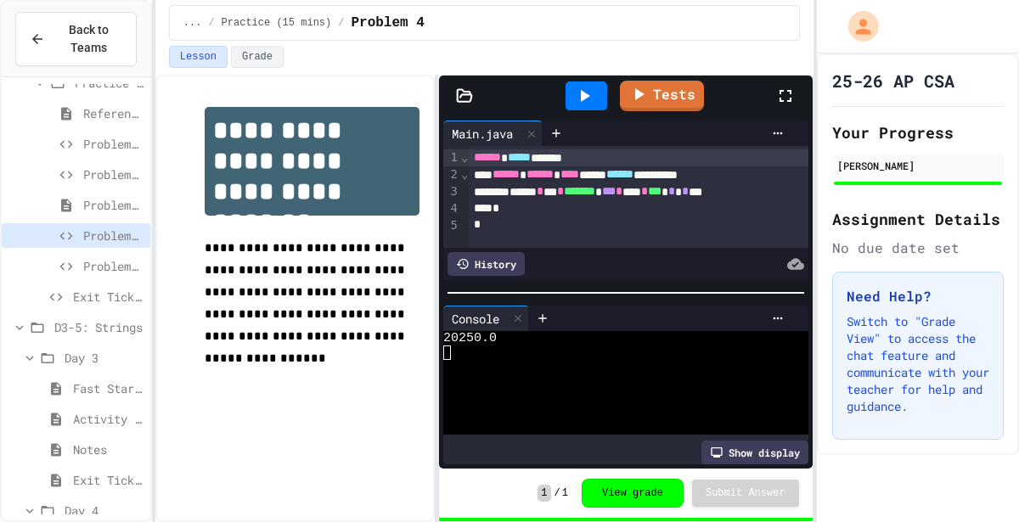
click at [103, 177] on span "Problem 2: Random integer between 25-75" at bounding box center [113, 175] width 60 height 18
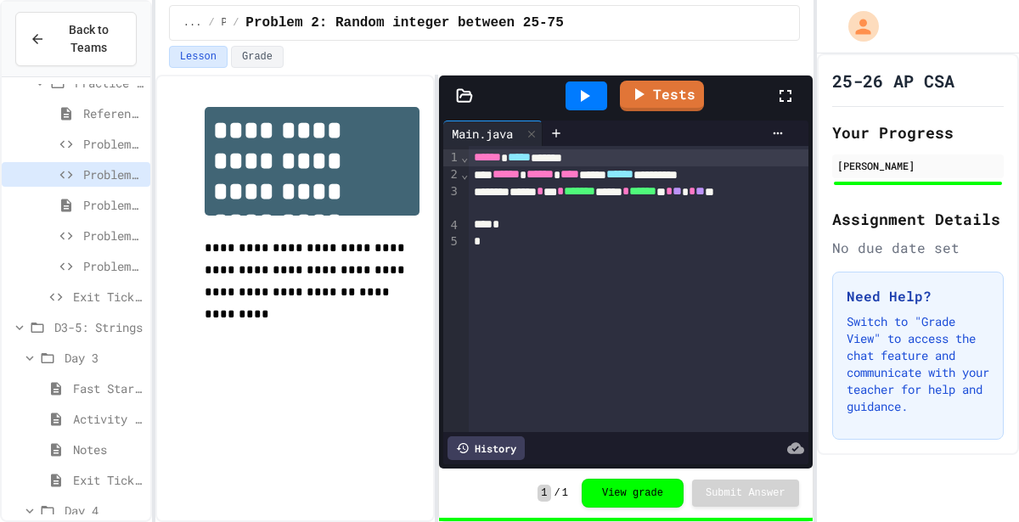
click at [601, 88] on div at bounding box center [586, 95] width 42 height 29
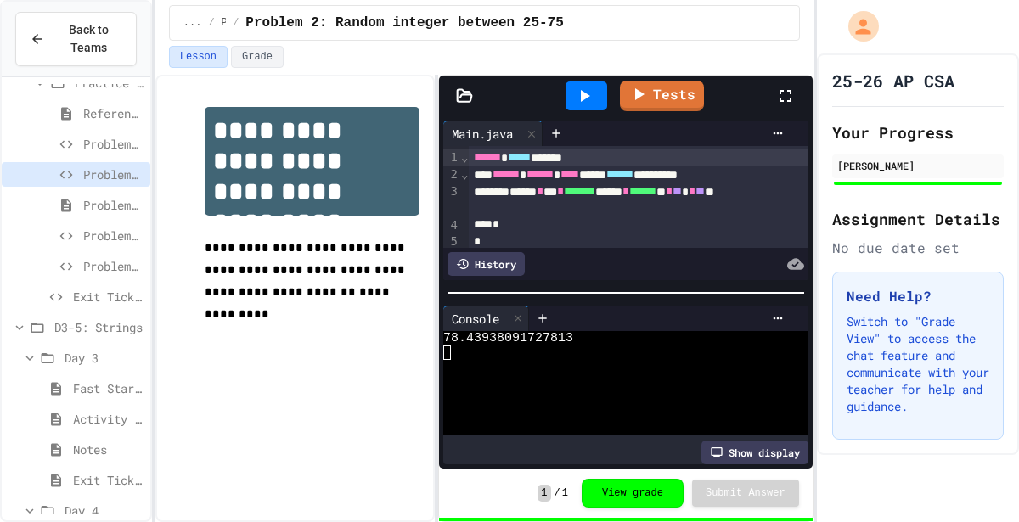
click at [112, 148] on span "Problem 1: Random number between 1-100" at bounding box center [113, 144] width 60 height 18
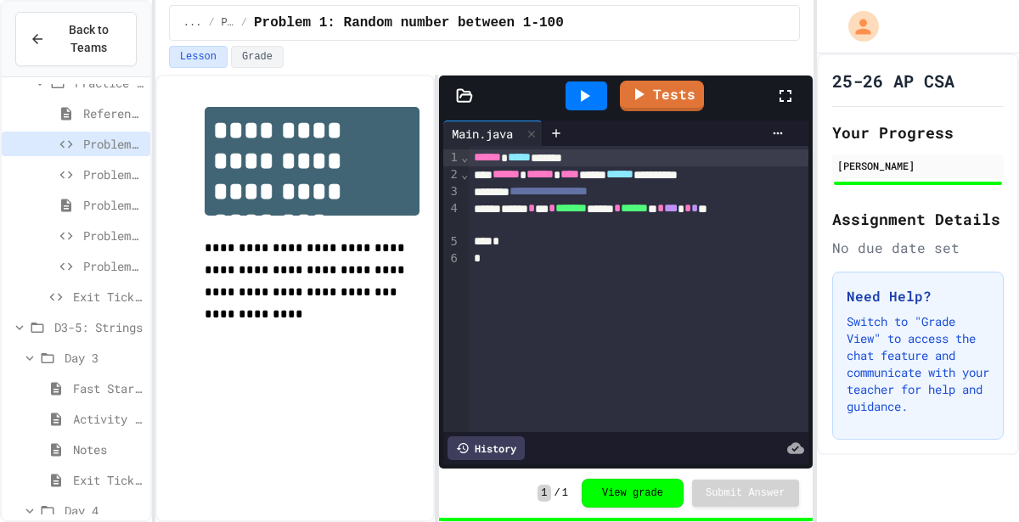
click at [572, 98] on div at bounding box center [586, 95] width 42 height 29
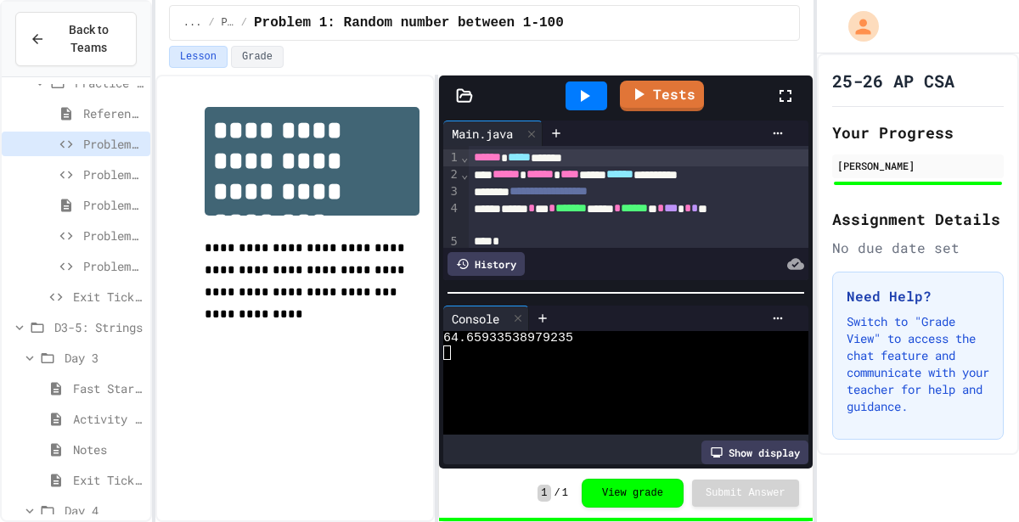
scroll to position [2455, 0]
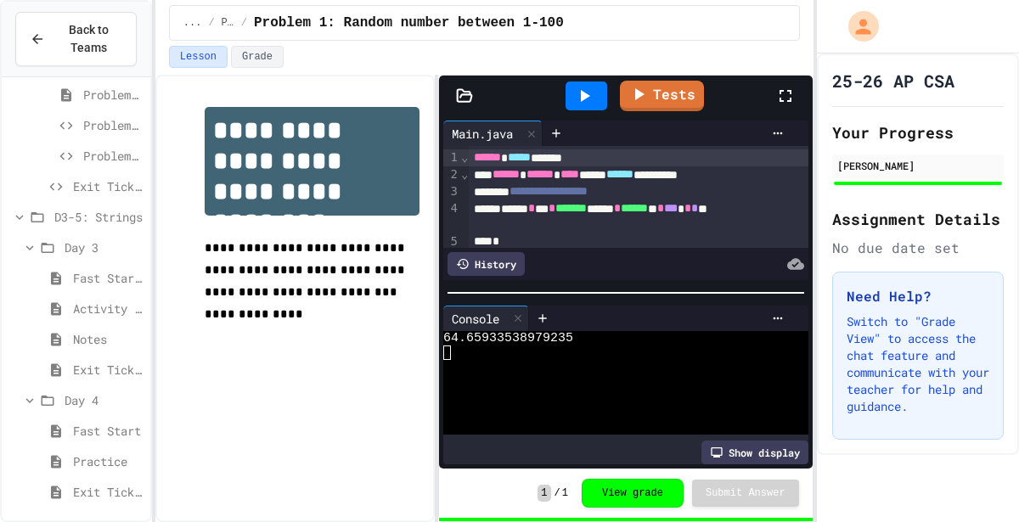
click at [97, 261] on div "Day 3" at bounding box center [76, 250] width 149 height 31
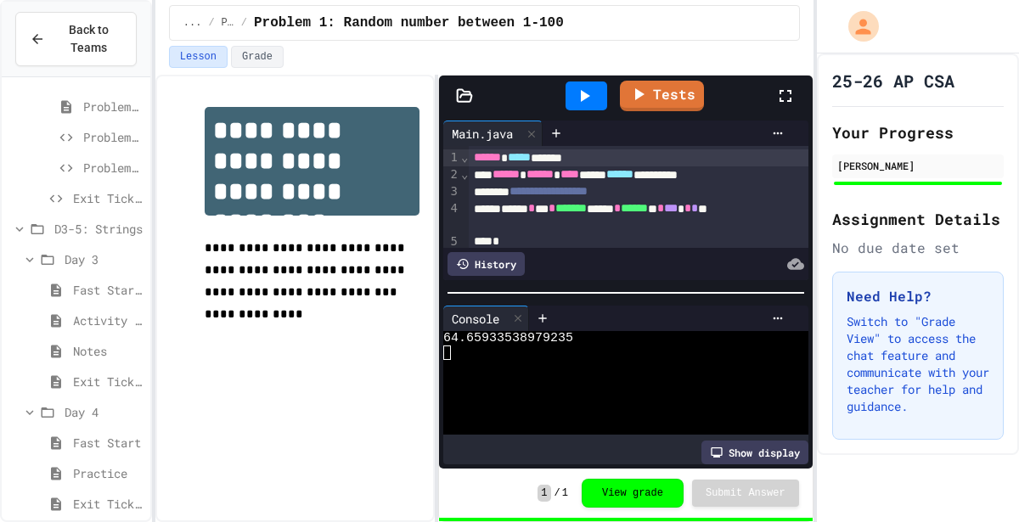
click at [98, 293] on span "Fast Start - Teacher Only" at bounding box center [108, 290] width 70 height 18
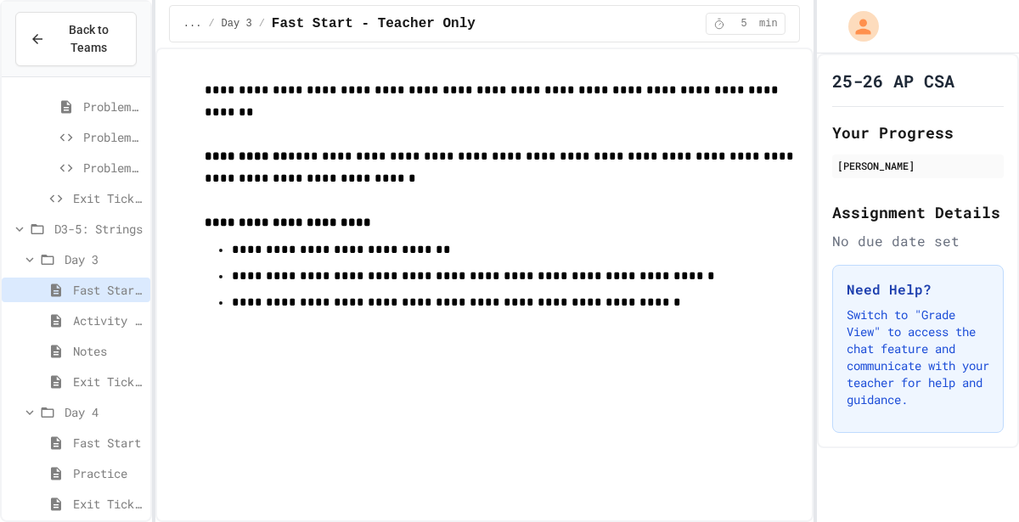
scroll to position [2455, 0]
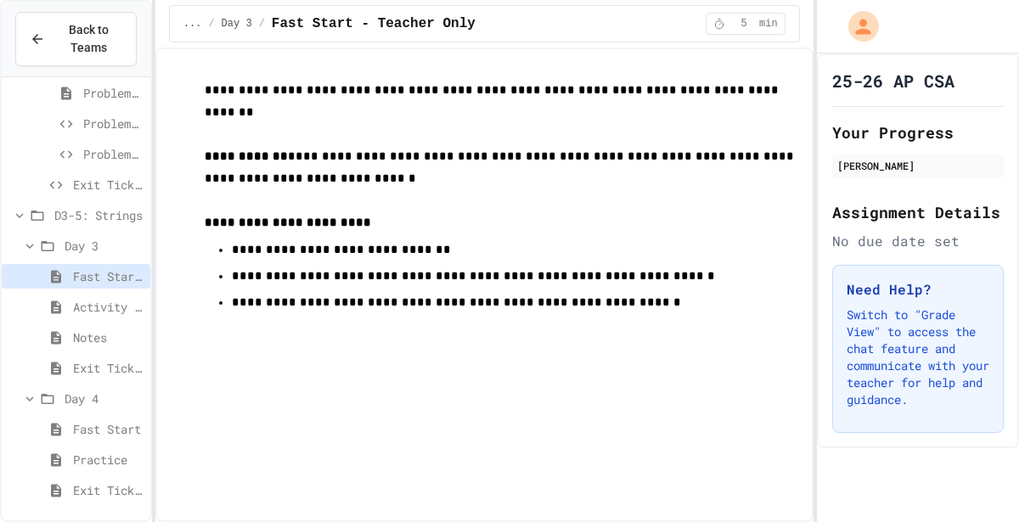
click at [112, 306] on span "Activity - Teacher Only" at bounding box center [108, 307] width 70 height 18
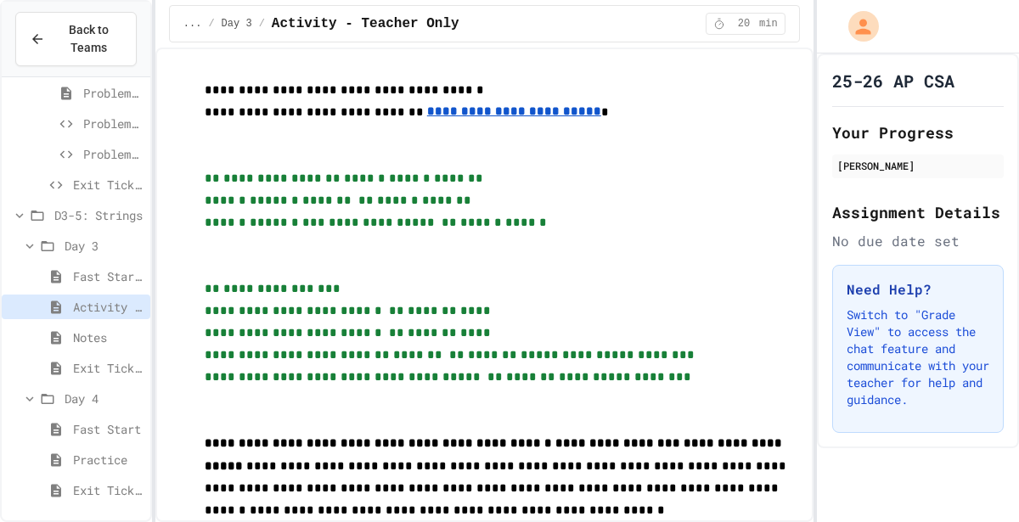
scroll to position [96, 0]
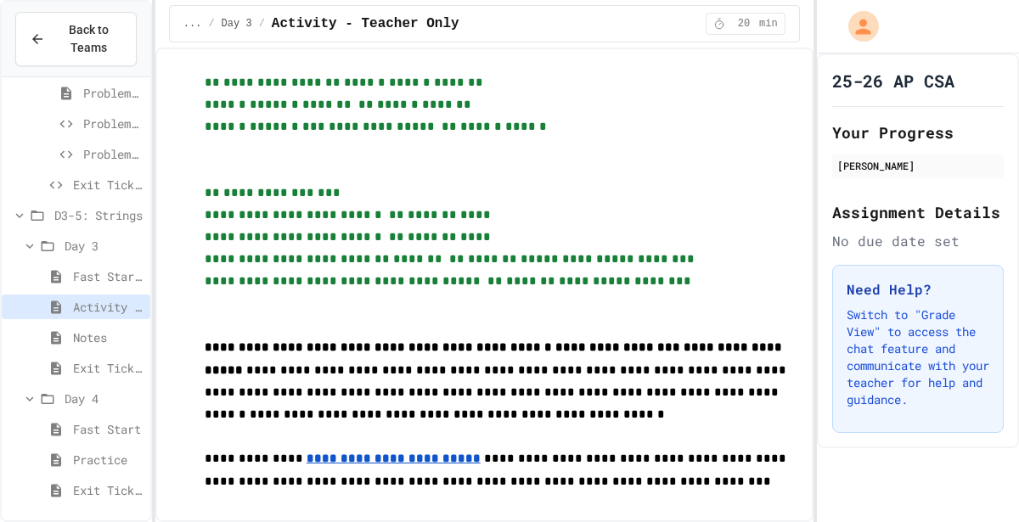
click at [93, 435] on span "Fast Start" at bounding box center [108, 429] width 70 height 18
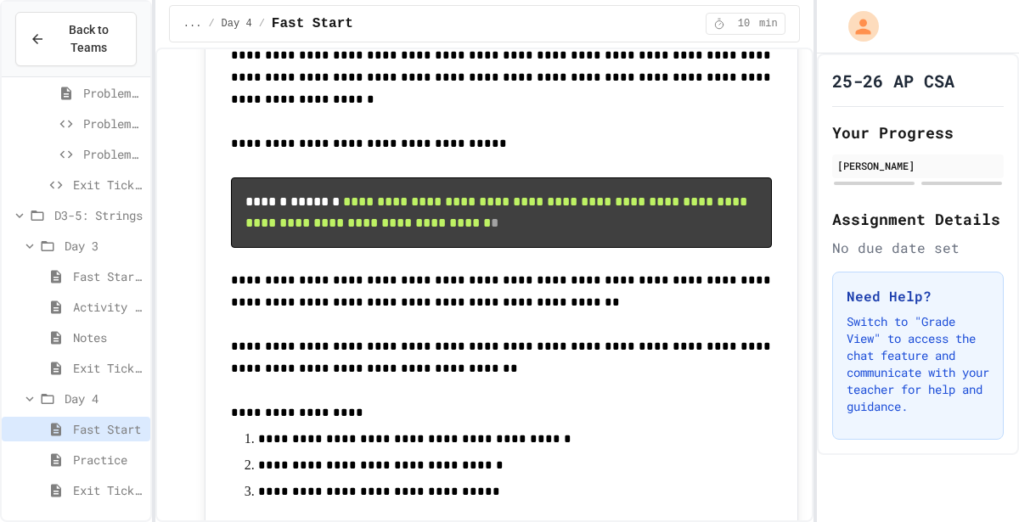
scroll to position [764, 0]
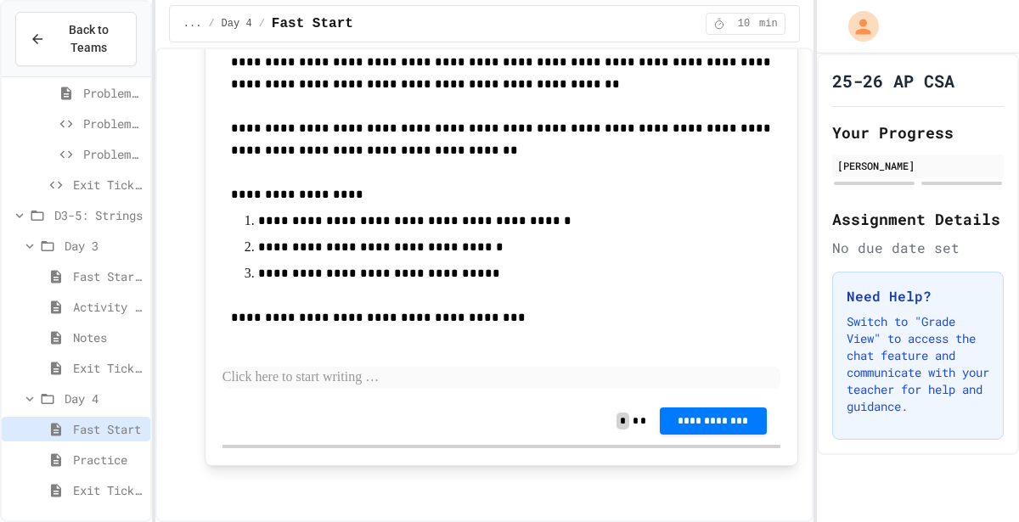
click at [111, 340] on span "Notes" at bounding box center [108, 338] width 70 height 18
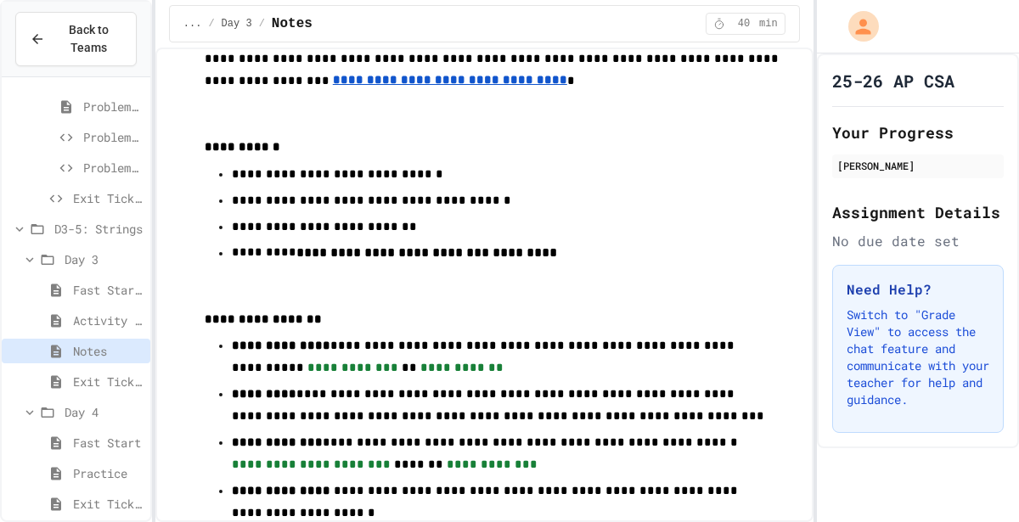
scroll to position [1563, 0]
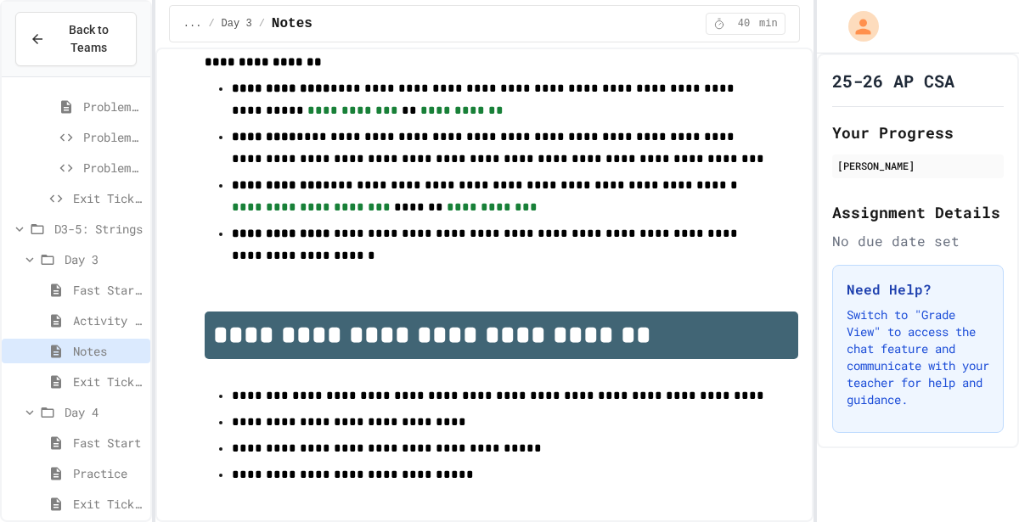
click at [110, 312] on span "Activity - Teacher Only" at bounding box center [108, 321] width 70 height 18
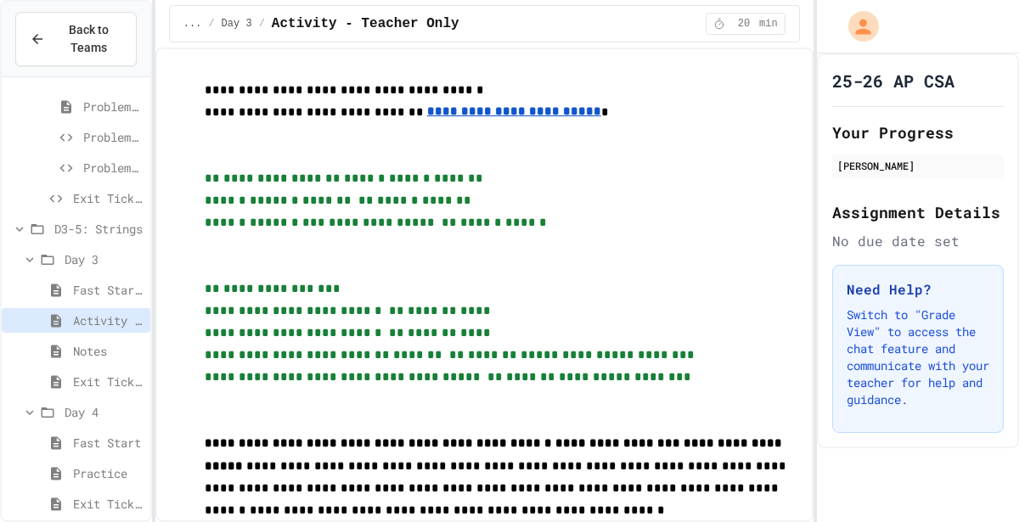
scroll to position [96, 0]
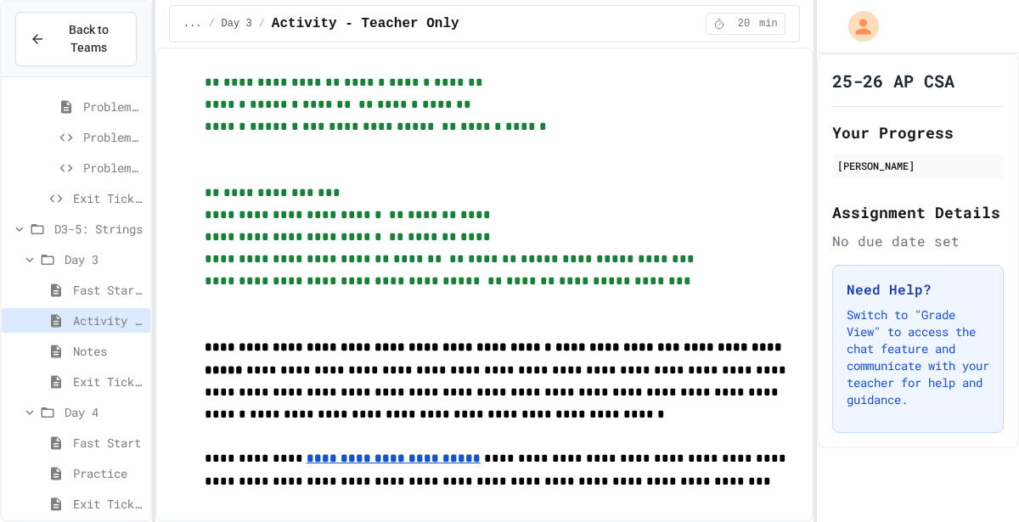
click at [104, 290] on span "Fast Start - Teacher Only" at bounding box center [108, 290] width 70 height 18
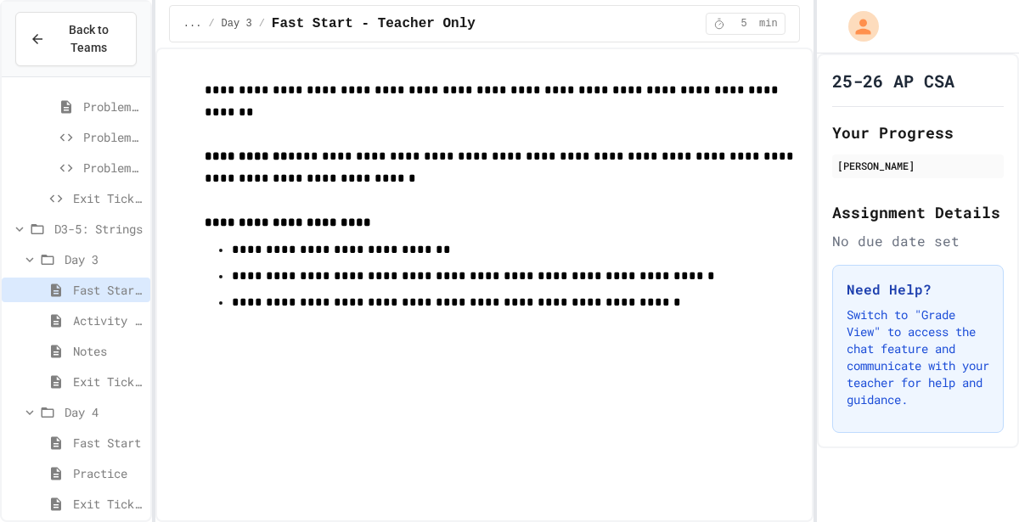
click at [86, 386] on span "Exit Ticket" at bounding box center [108, 382] width 70 height 18
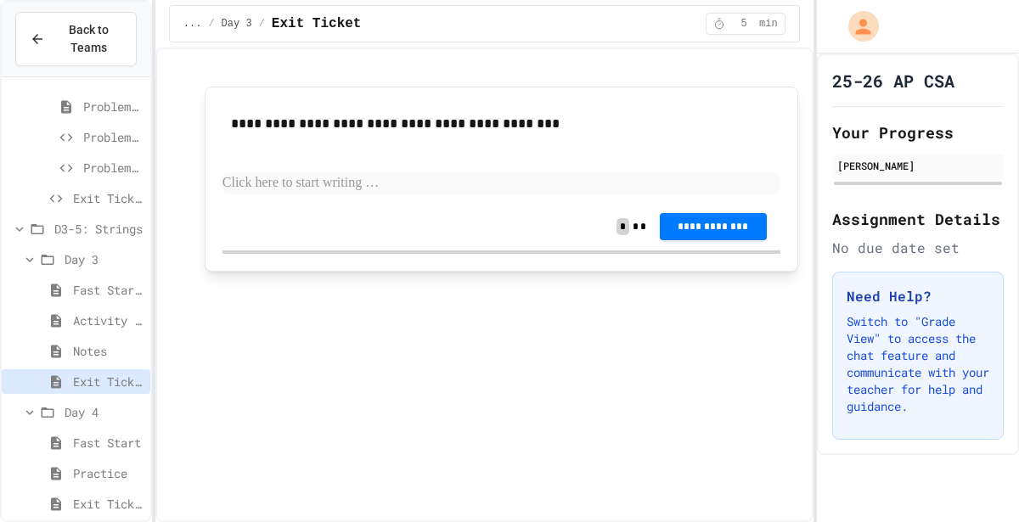
scroll to position [2455, 0]
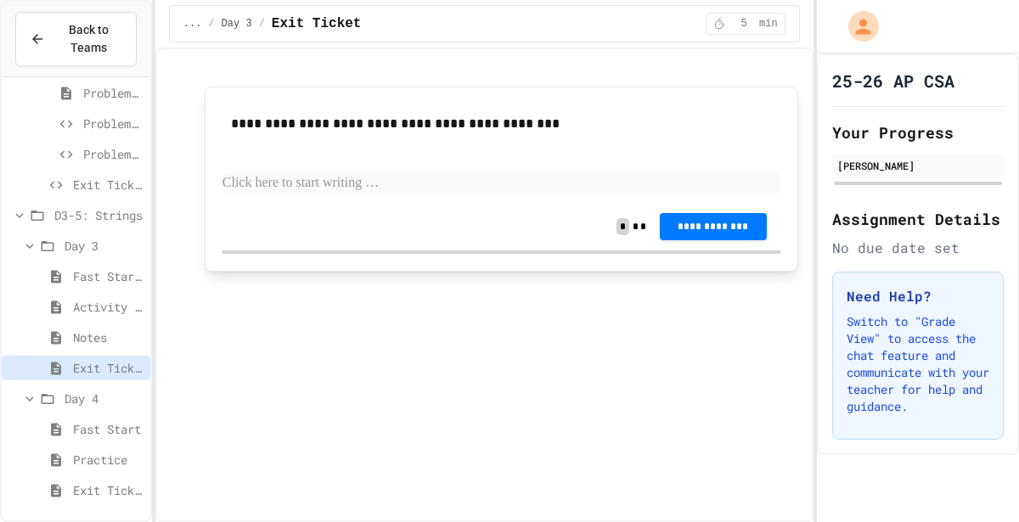
click at [110, 436] on div "Fast Start" at bounding box center [76, 429] width 149 height 25
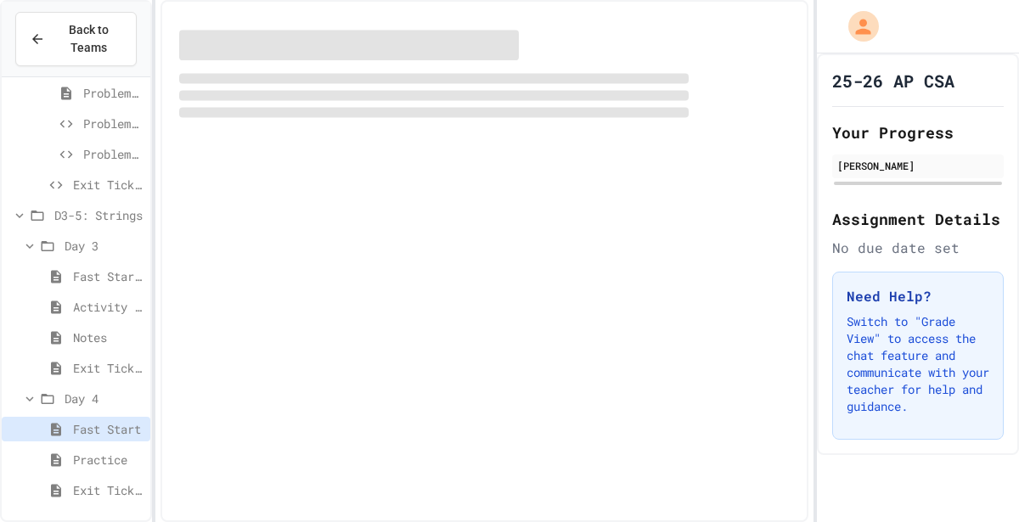
scroll to position [2441, 0]
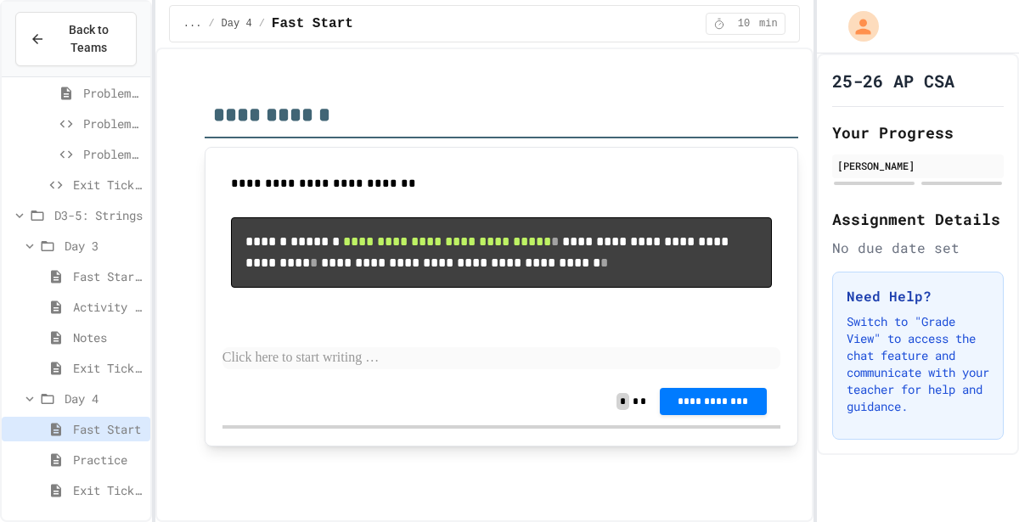
click at [101, 447] on div "Practice" at bounding box center [76, 459] width 149 height 25
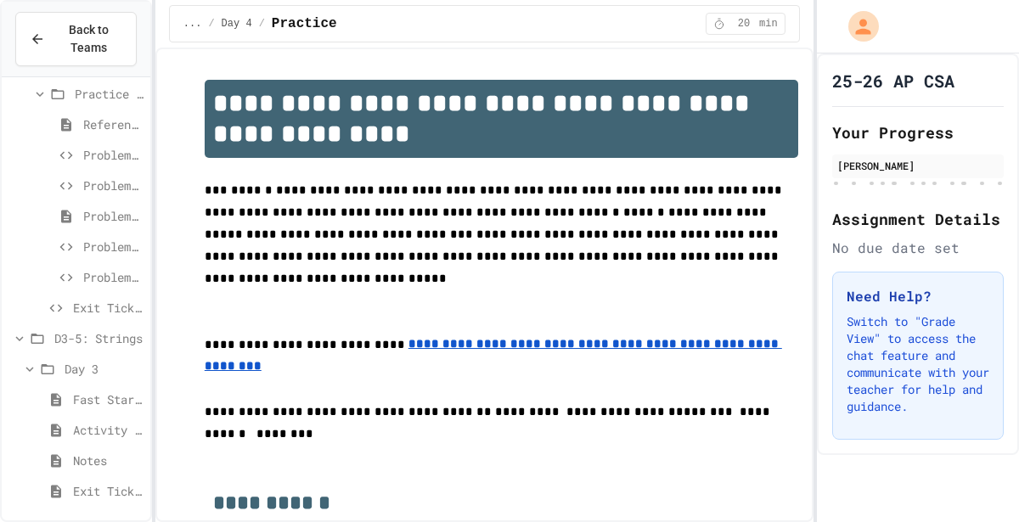
scroll to position [2295, 0]
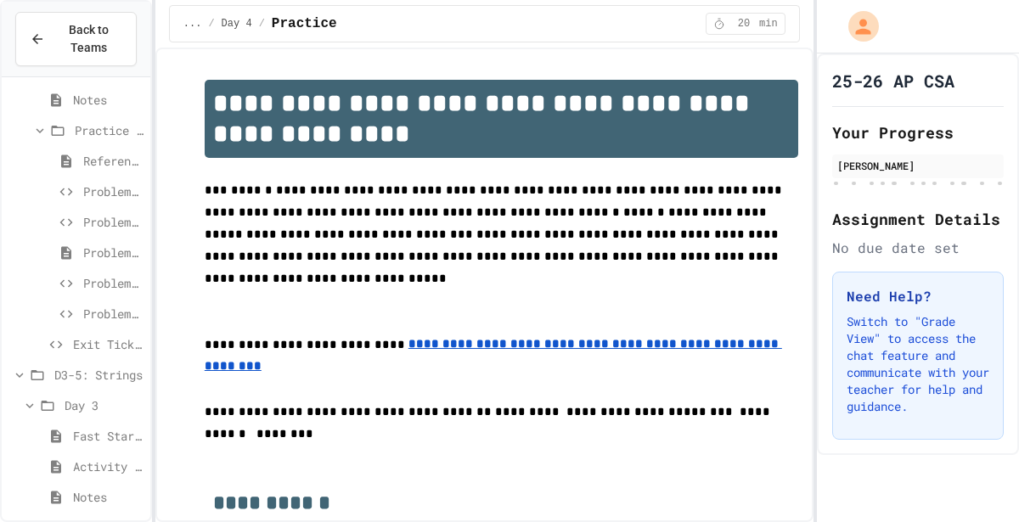
click at [100, 257] on span "Problem 3: Running programs" at bounding box center [113, 253] width 60 height 18
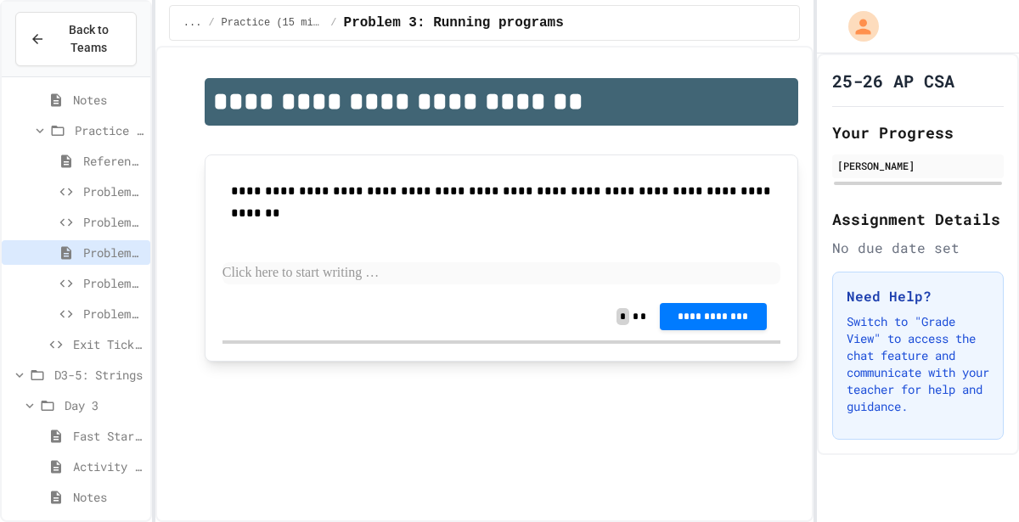
click at [121, 496] on span "Notes" at bounding box center [108, 497] width 70 height 18
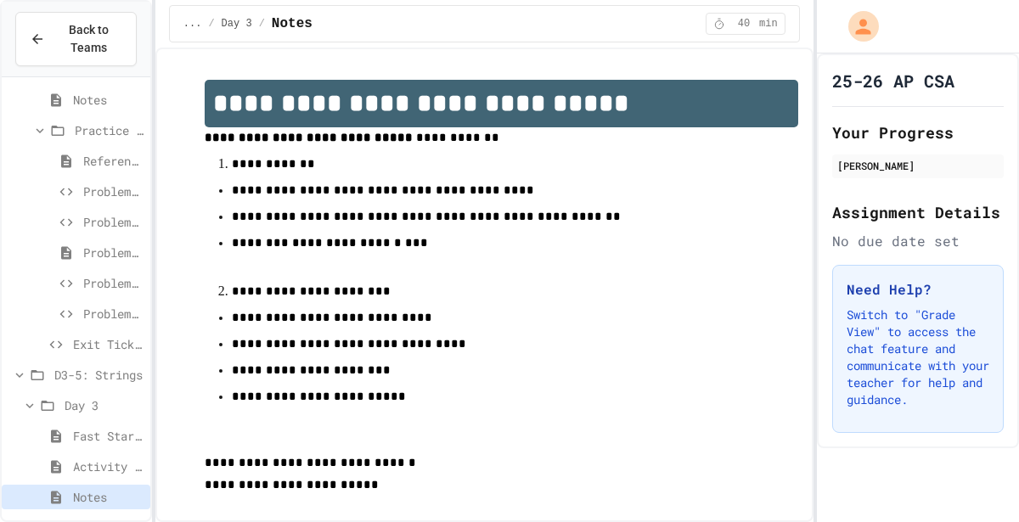
click at [131, 294] on div "Problem 4" at bounding box center [76, 286] width 149 height 31
click at [117, 308] on span "Problem 5" at bounding box center [113, 314] width 60 height 18
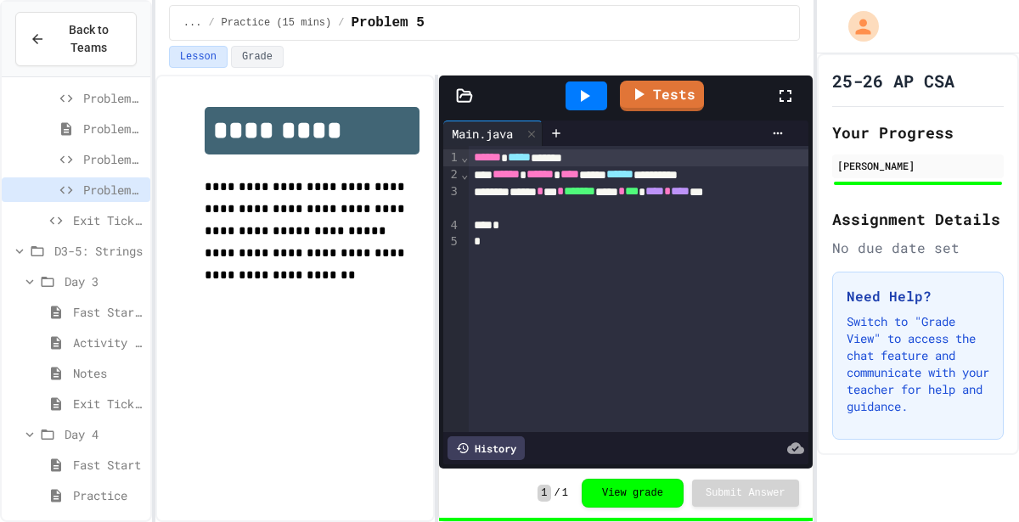
scroll to position [2455, 0]
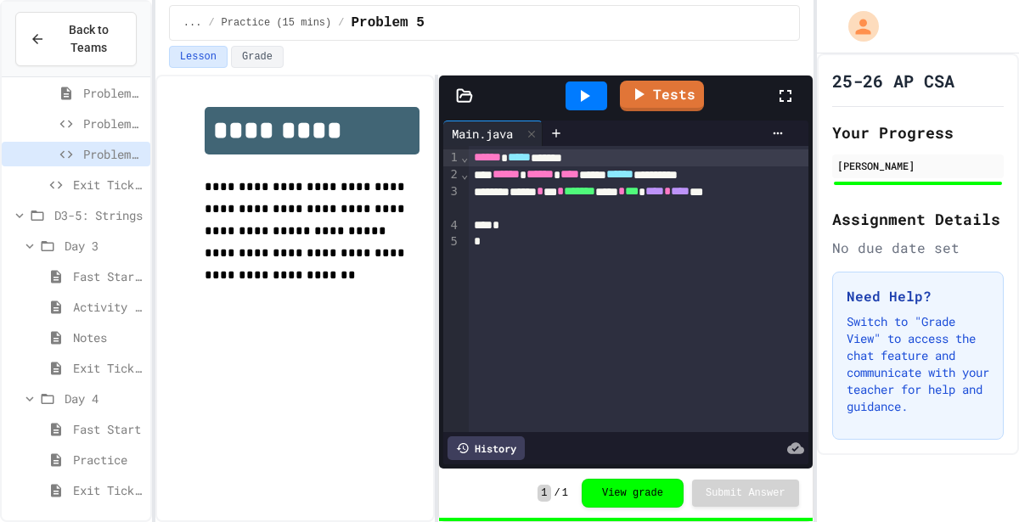
click at [98, 451] on span "Practice" at bounding box center [108, 460] width 70 height 18
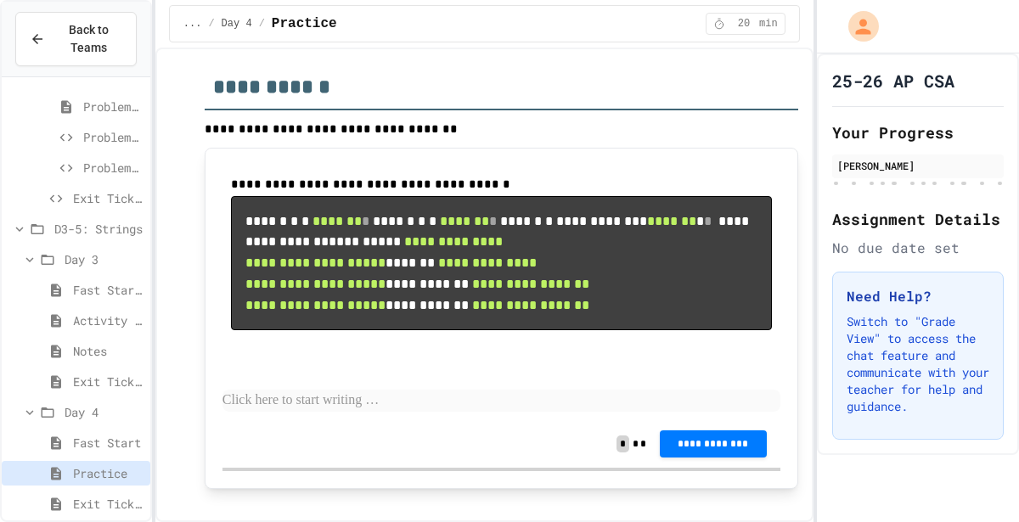
scroll to position [7320, 0]
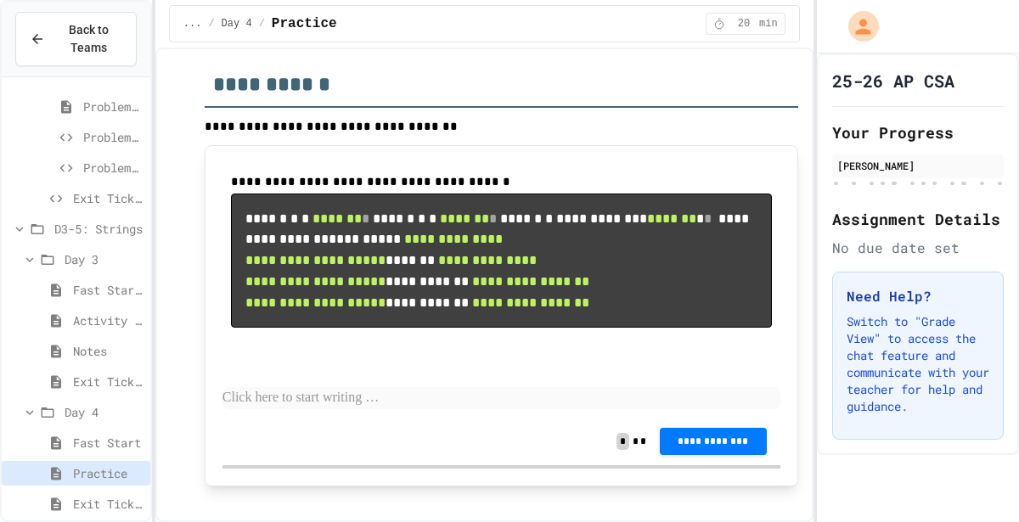
click at [87, 346] on span "Notes" at bounding box center [108, 351] width 70 height 18
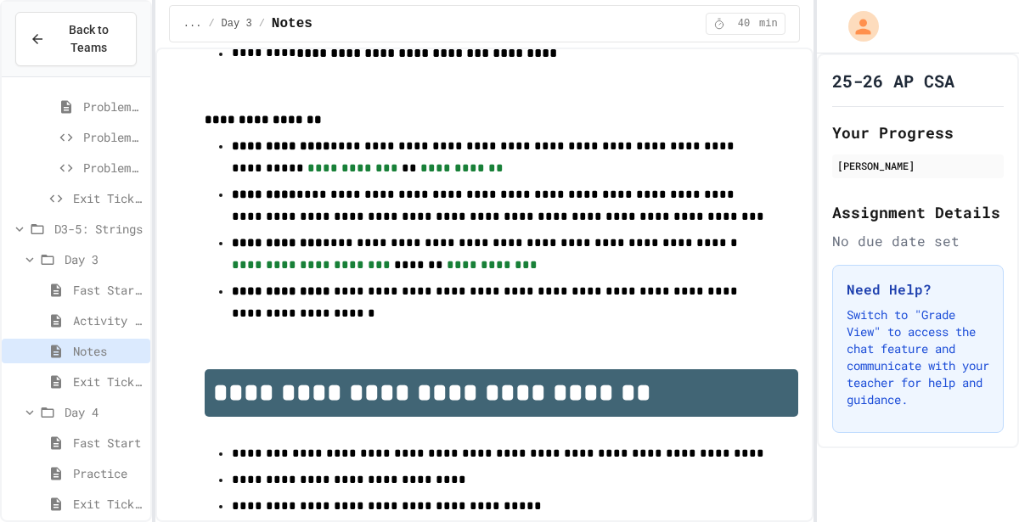
scroll to position [1563, 0]
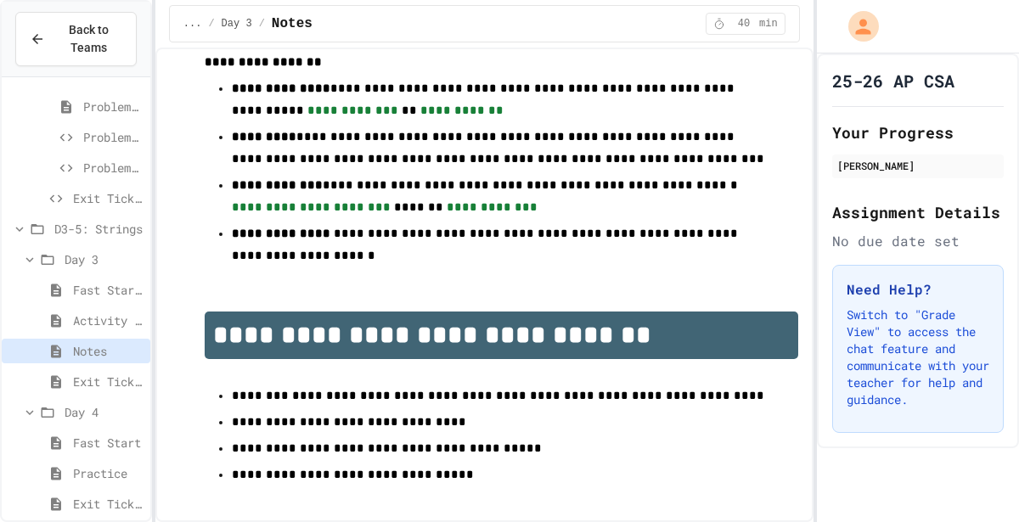
click at [73, 373] on span "Exit Ticket" at bounding box center [108, 382] width 70 height 18
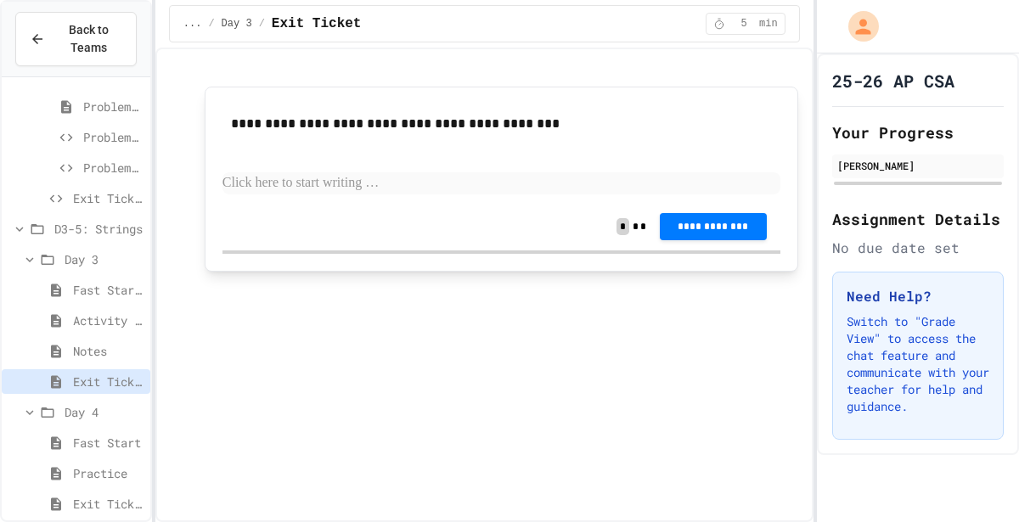
click at [93, 328] on div "Activity - Teacher Only" at bounding box center [76, 320] width 149 height 25
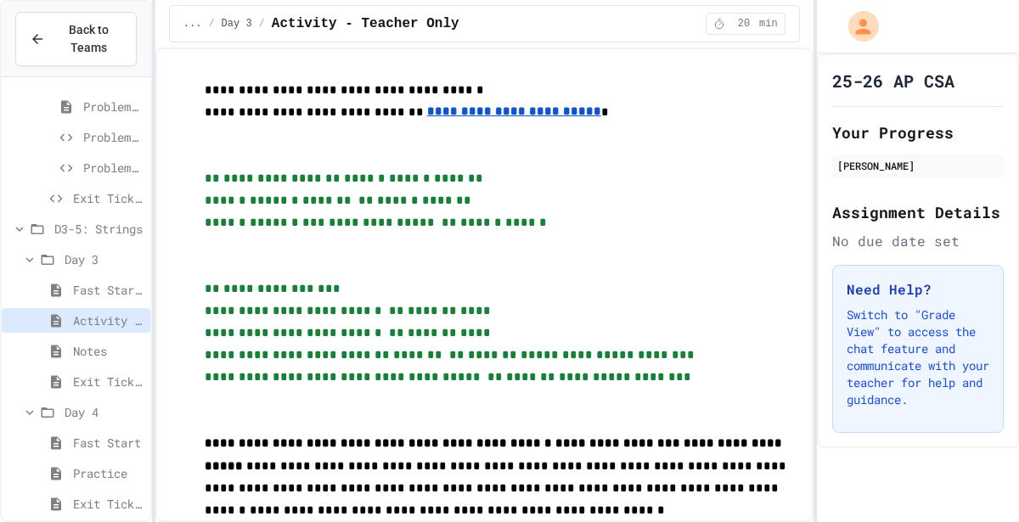
scroll to position [96, 0]
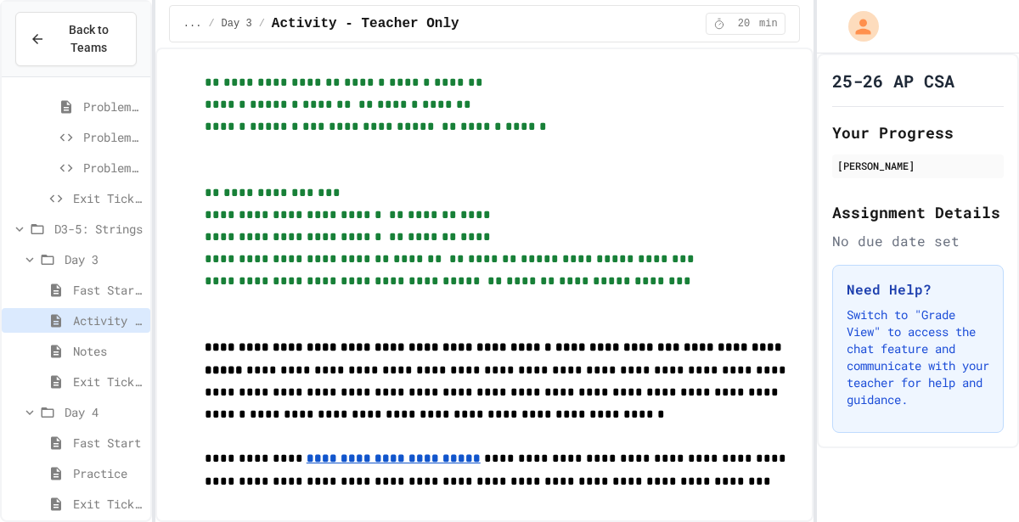
click at [118, 281] on span "Fast Start - Teacher Only" at bounding box center [108, 290] width 70 height 18
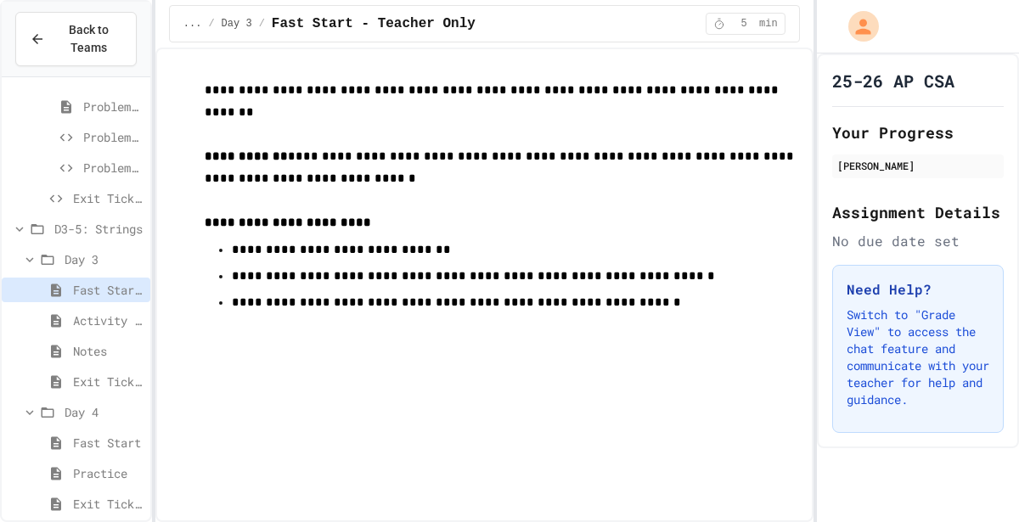
click at [80, 434] on span "Fast Start" at bounding box center [108, 443] width 70 height 18
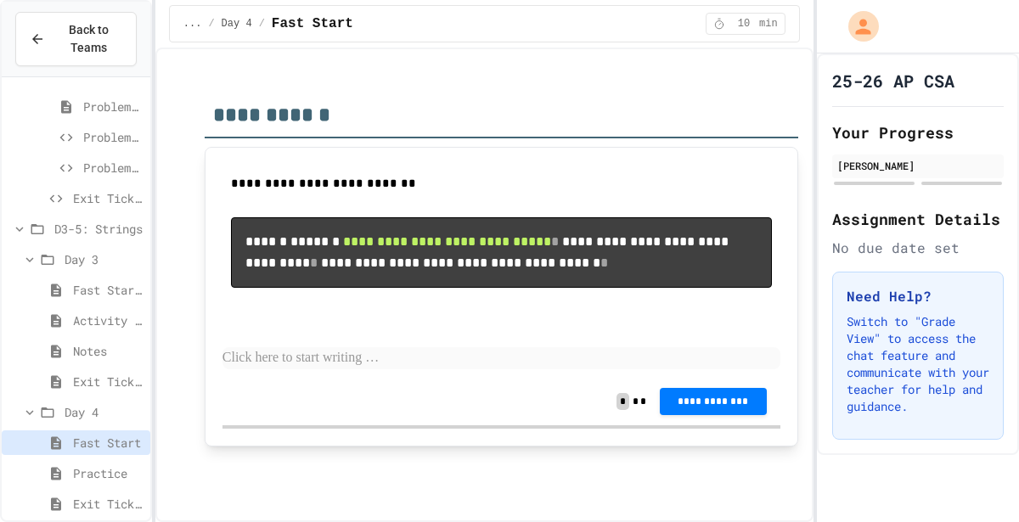
scroll to position [764, 0]
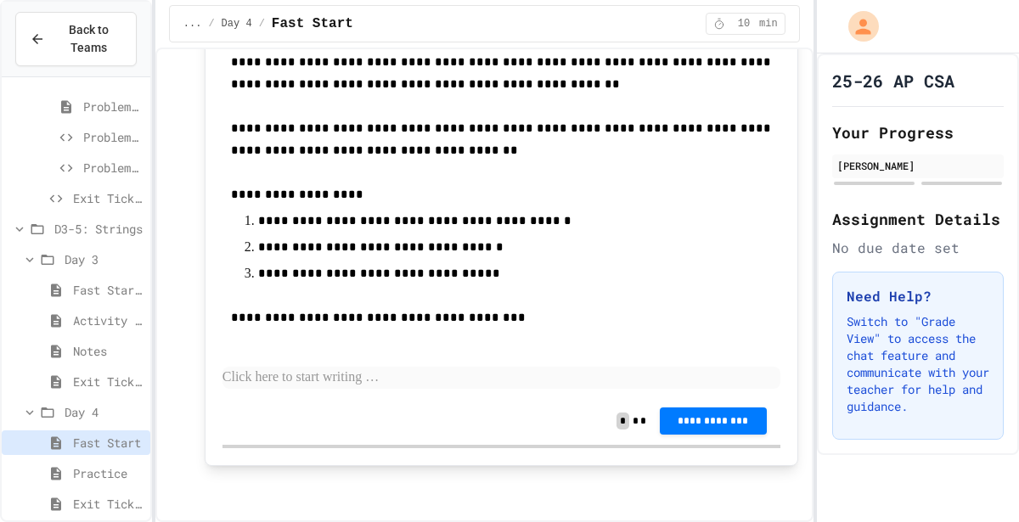
click at [120, 474] on span "Practice" at bounding box center [108, 473] width 70 height 18
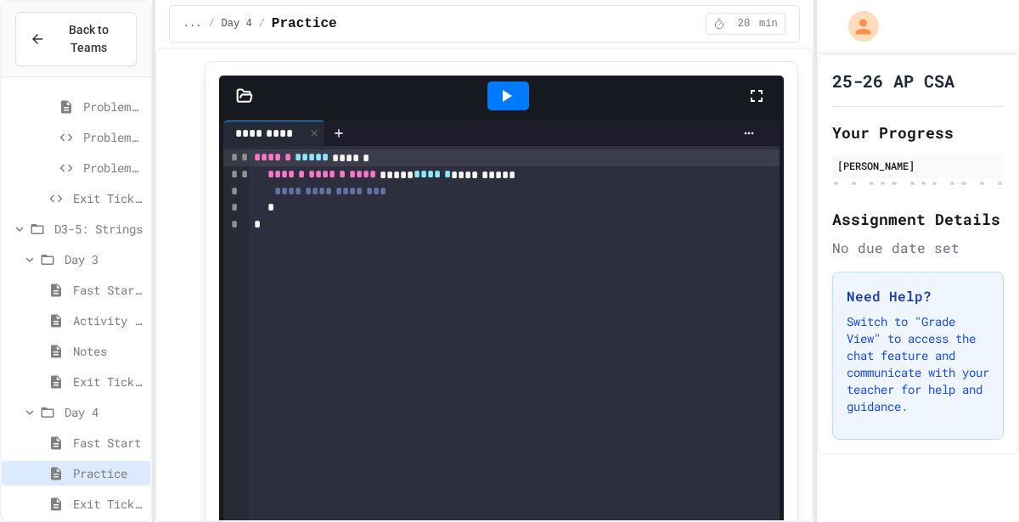
scroll to position [7762, 0]
